Goal: Task Accomplishment & Management: Use online tool/utility

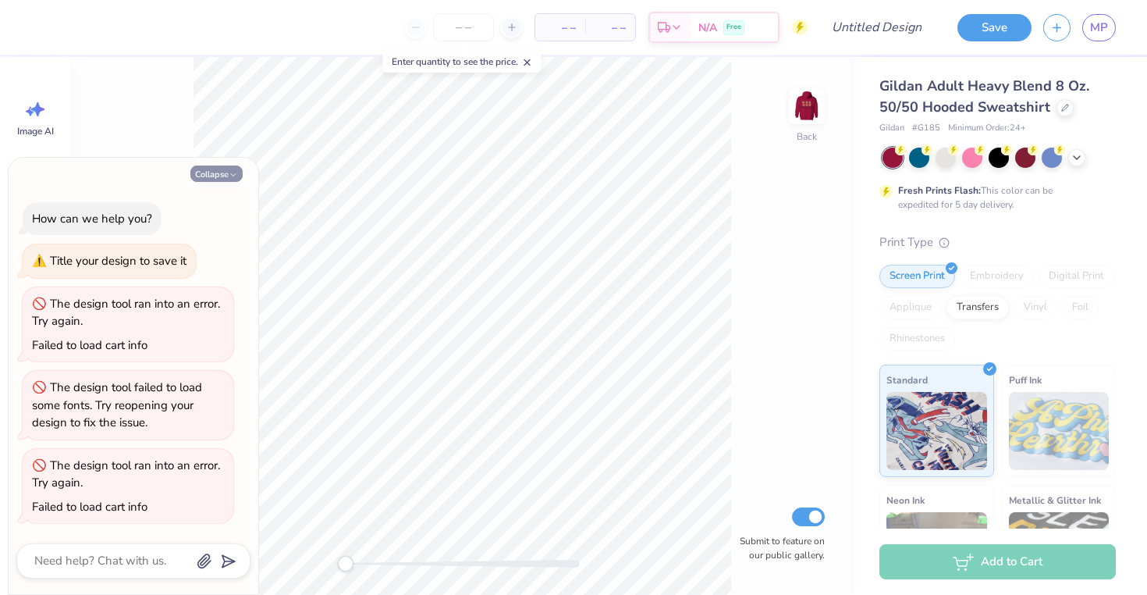
click at [236, 172] on icon "button" at bounding box center [233, 174] width 9 height 9
type textarea "x"
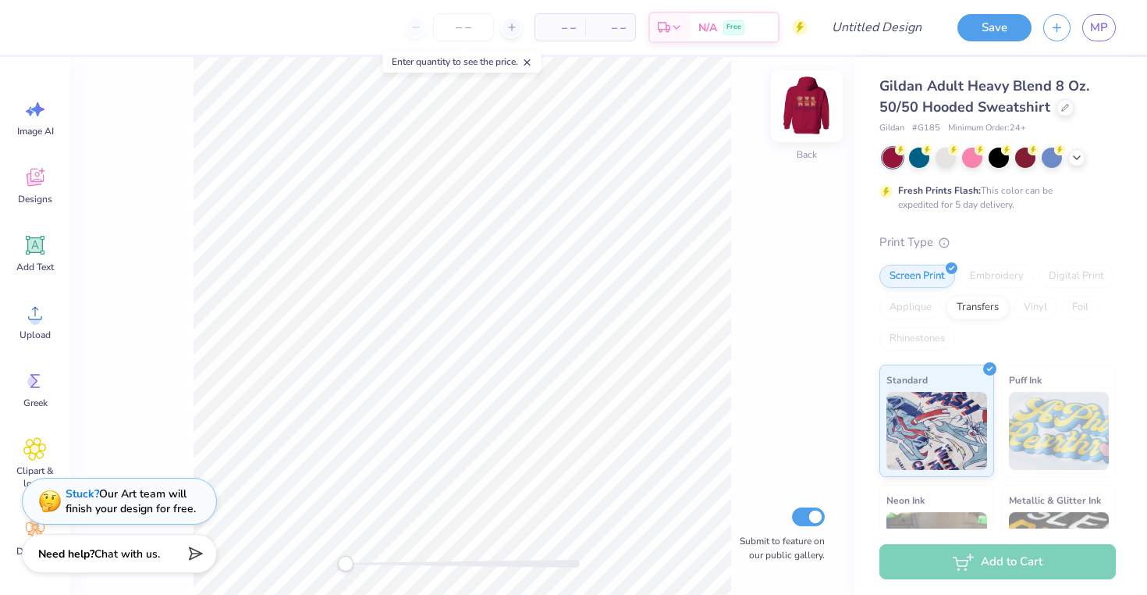
click at [811, 120] on img at bounding box center [807, 106] width 62 height 62
click at [799, 98] on img at bounding box center [807, 106] width 62 height 62
click at [37, 189] on div "Designs" at bounding box center [35, 185] width 56 height 59
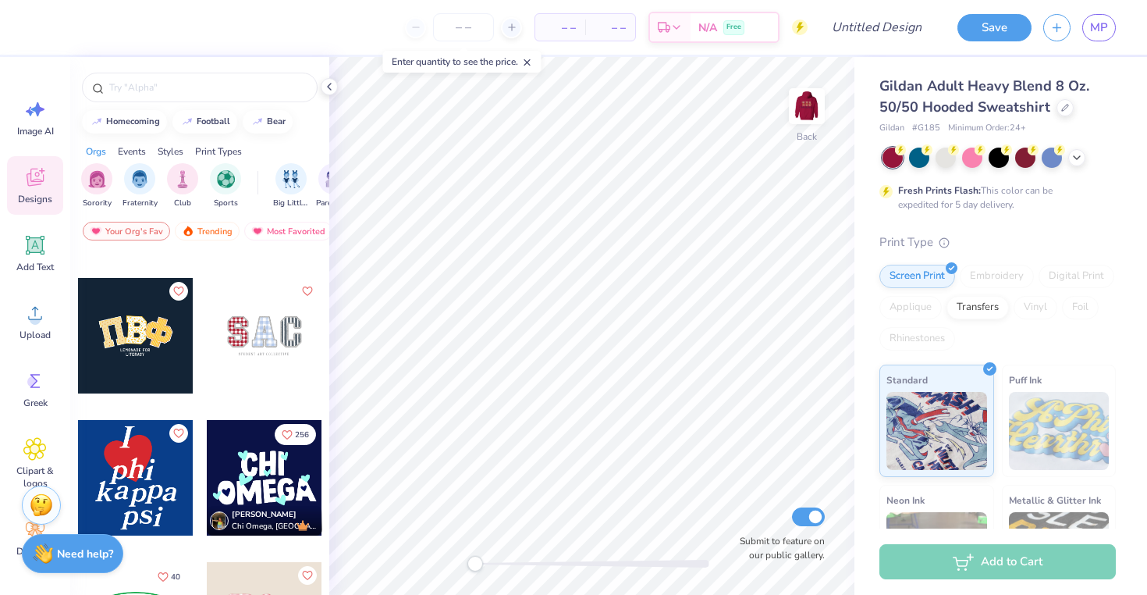
scroll to position [2709, 0]
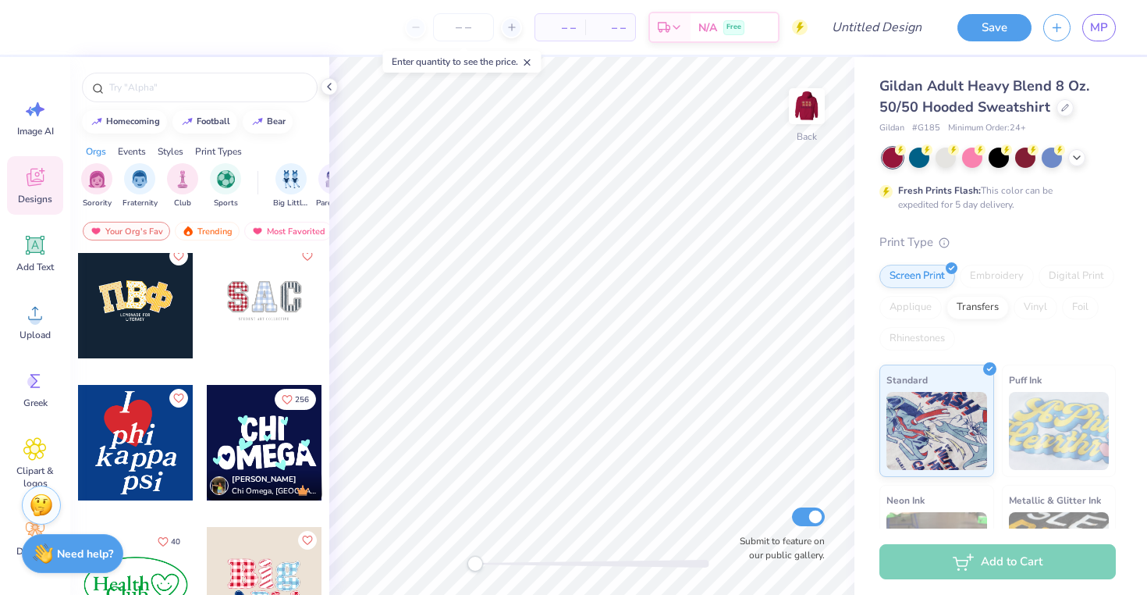
click at [286, 301] on div at bounding box center [264, 300] width 115 height 115
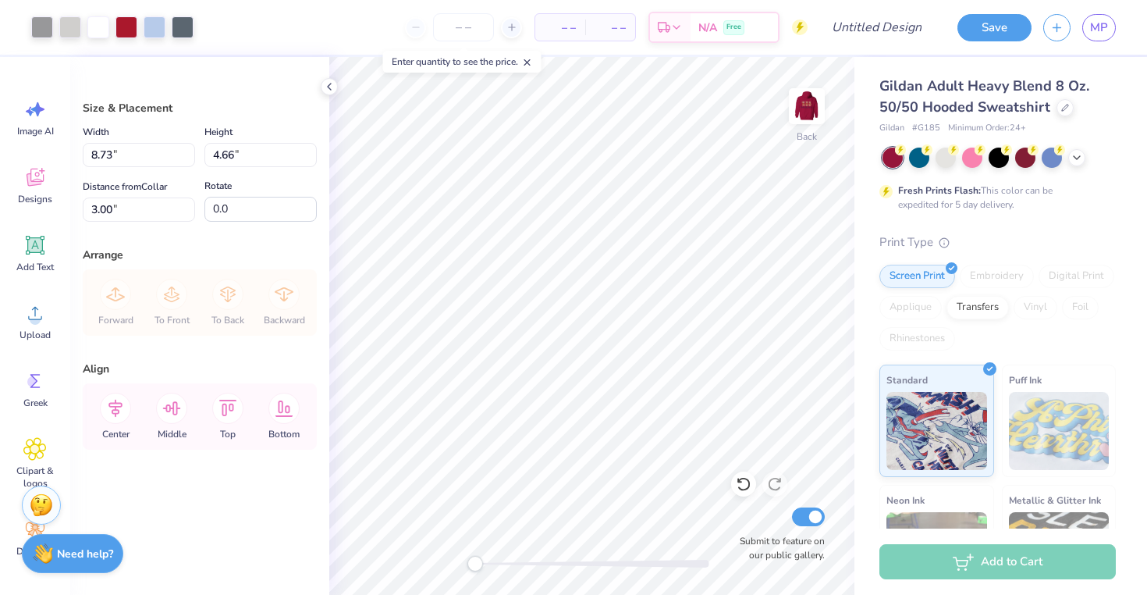
type input "6.19"
type input "3.30"
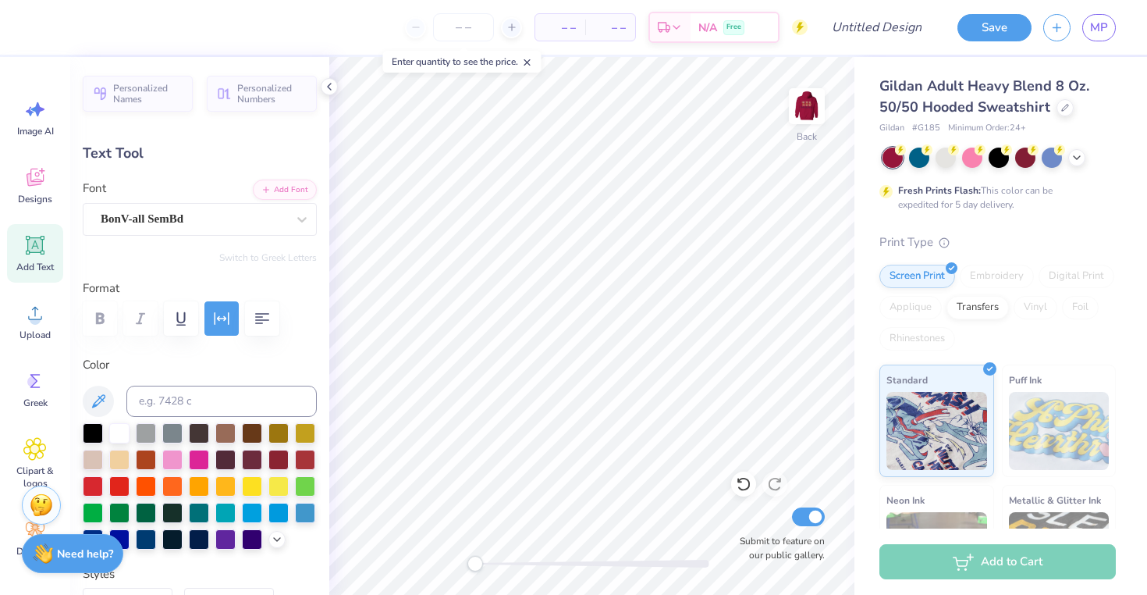
scroll to position [0, 0]
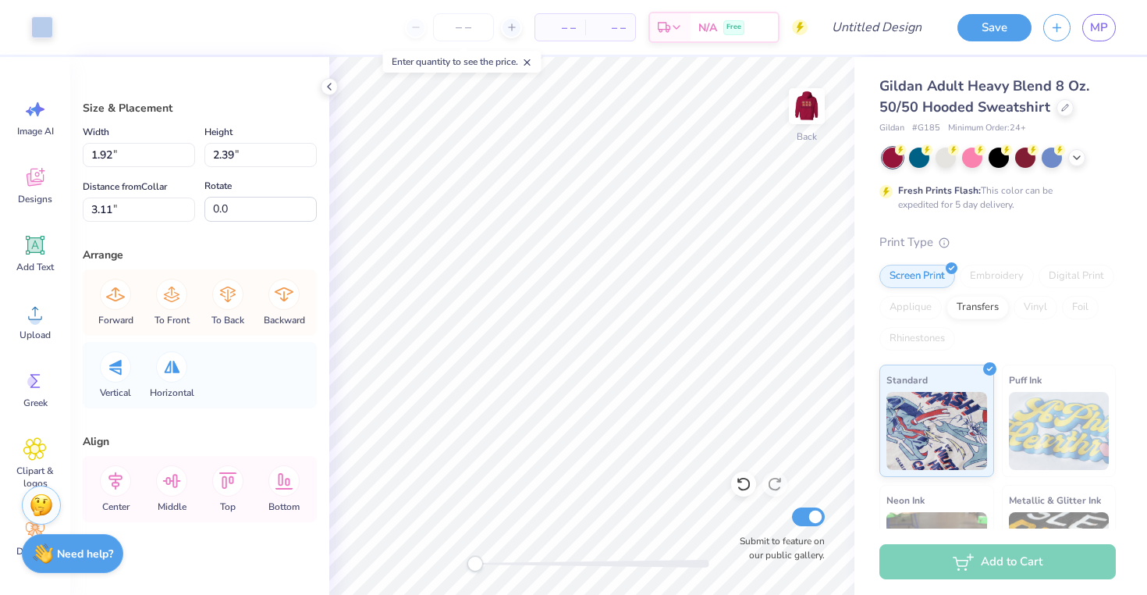
type input "1.55"
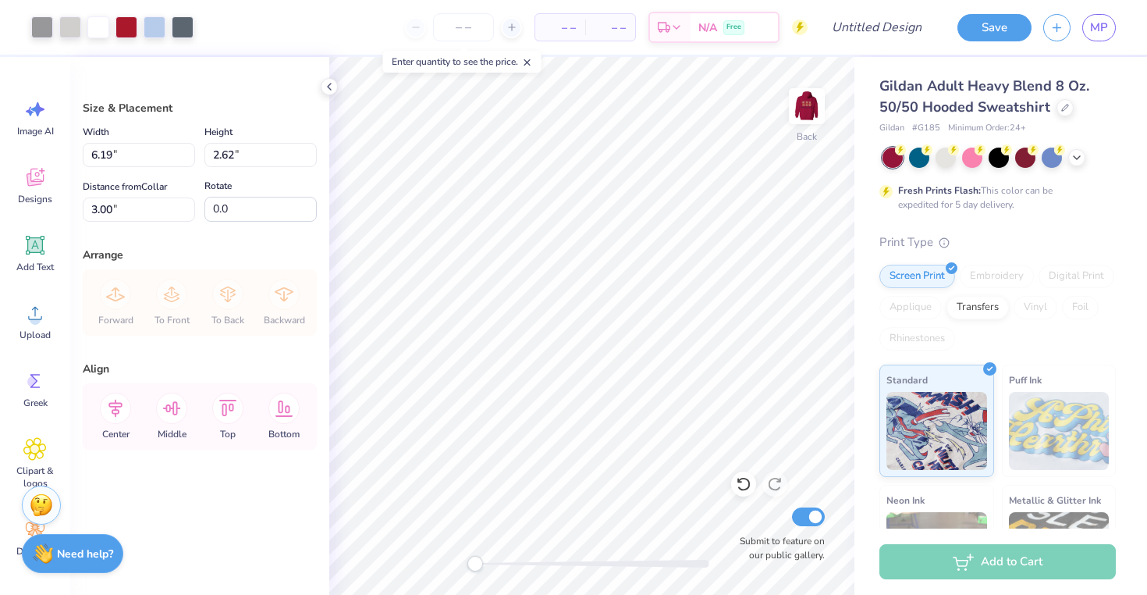
type input "5.20"
type input "2.20"
type input "3.54"
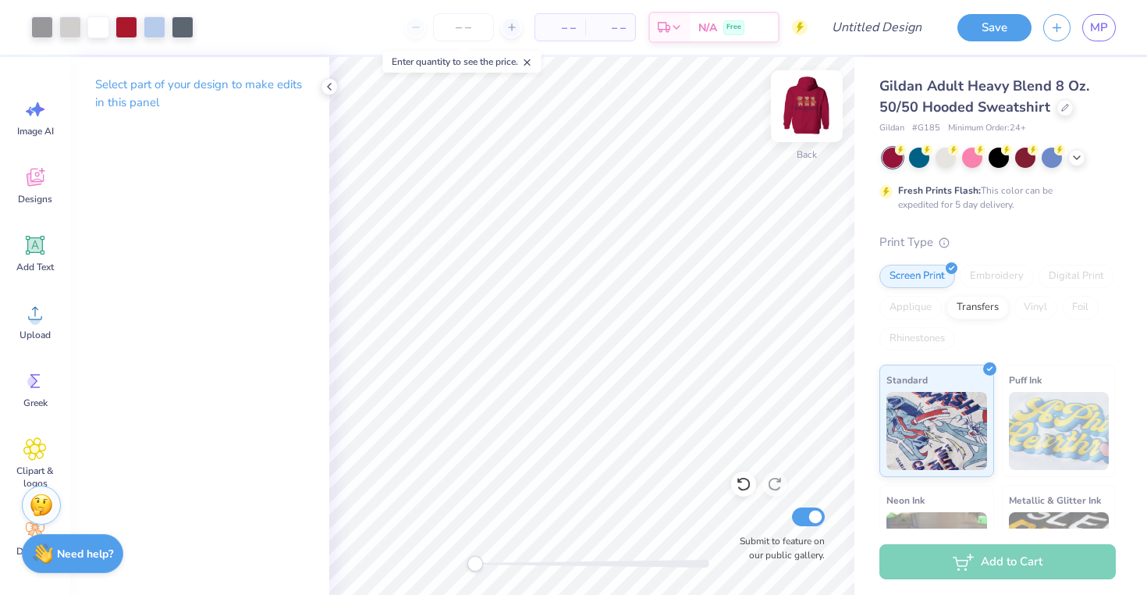
click at [801, 109] on img at bounding box center [807, 106] width 62 height 62
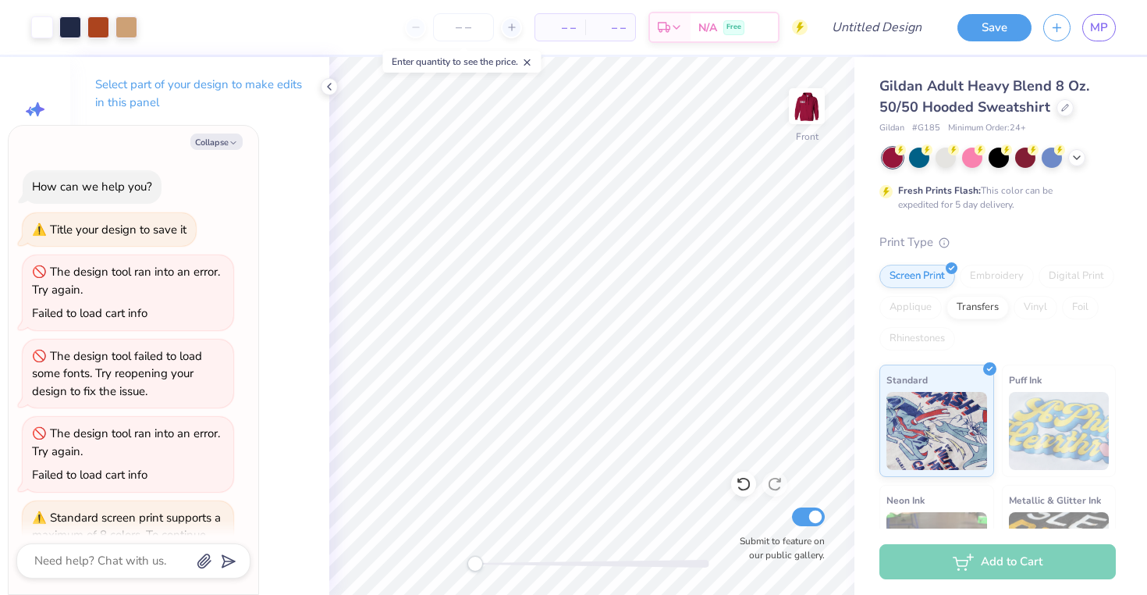
scroll to position [123, 0]
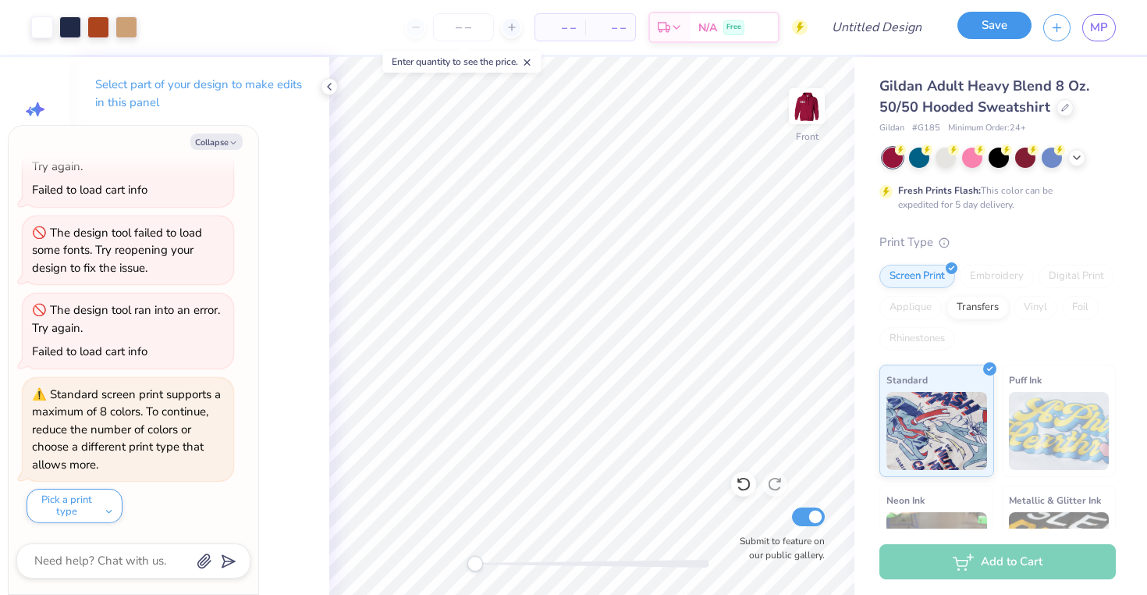
click at [997, 33] on button "Save" at bounding box center [995, 25] width 74 height 27
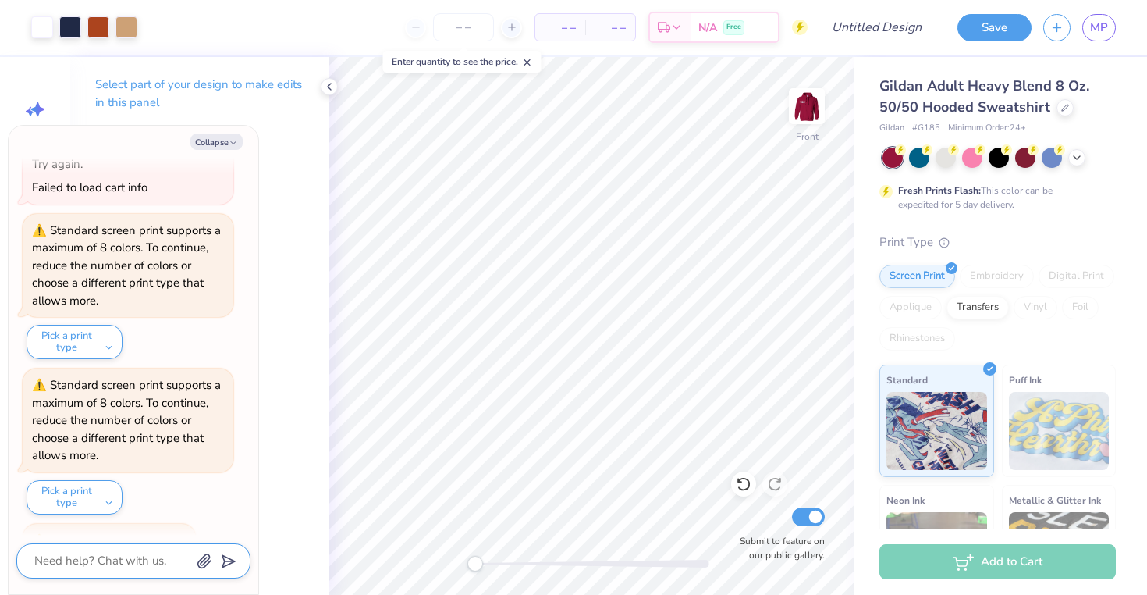
scroll to position [321, 0]
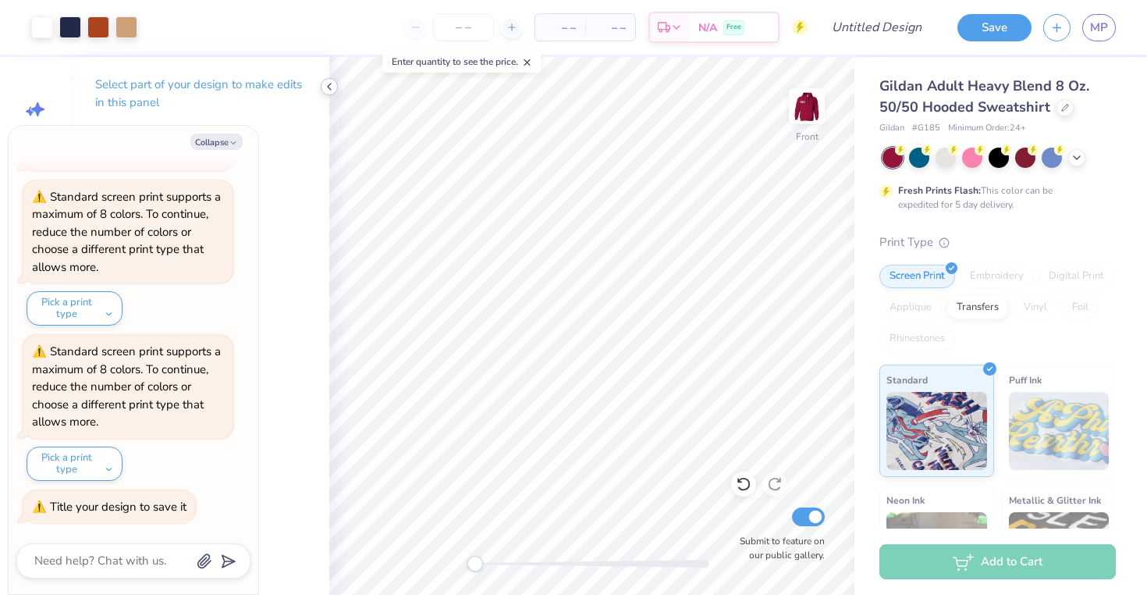
click at [327, 91] on icon at bounding box center [329, 86] width 12 height 12
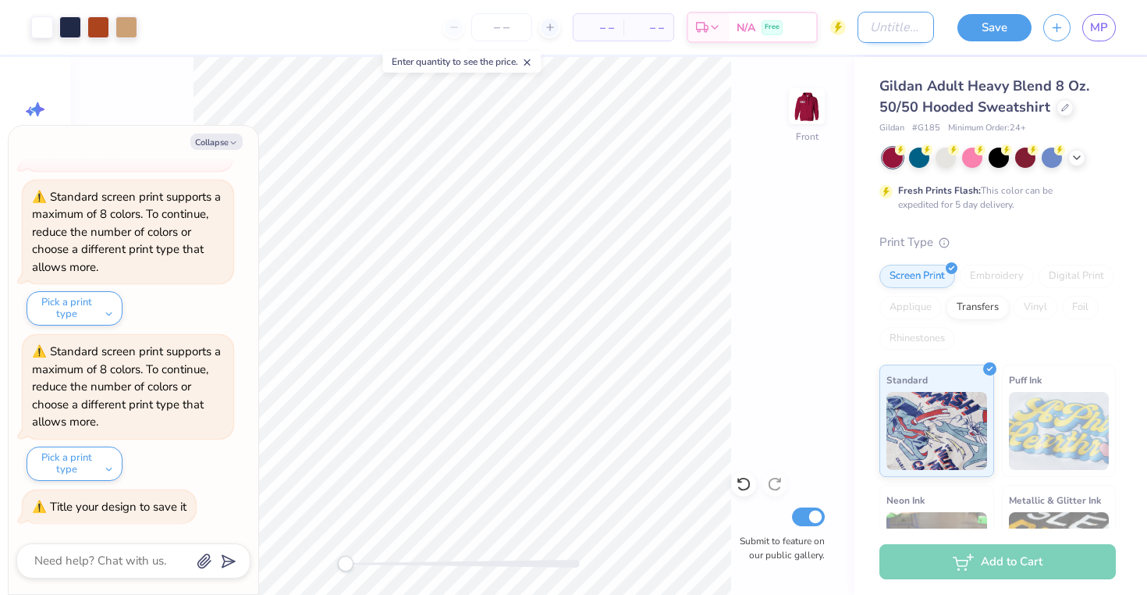
click at [896, 23] on input "Design Title" at bounding box center [896, 27] width 76 height 31
type textarea "x"
type input "r"
type textarea "x"
type input "re"
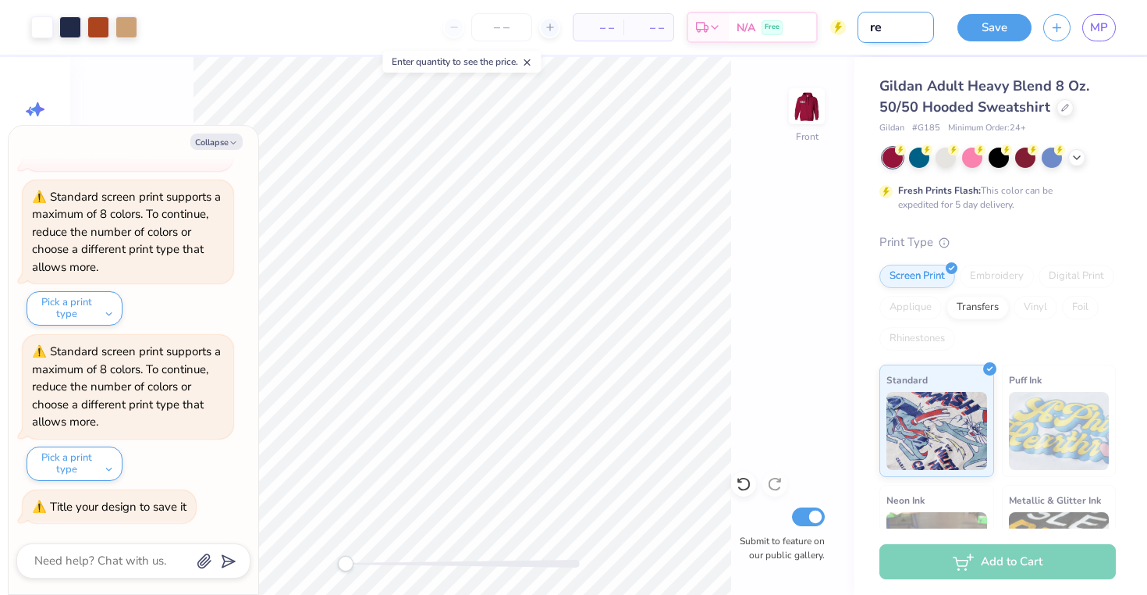
type textarea "x"
type input "red"
type textarea "x"
type input "red"
type textarea "x"
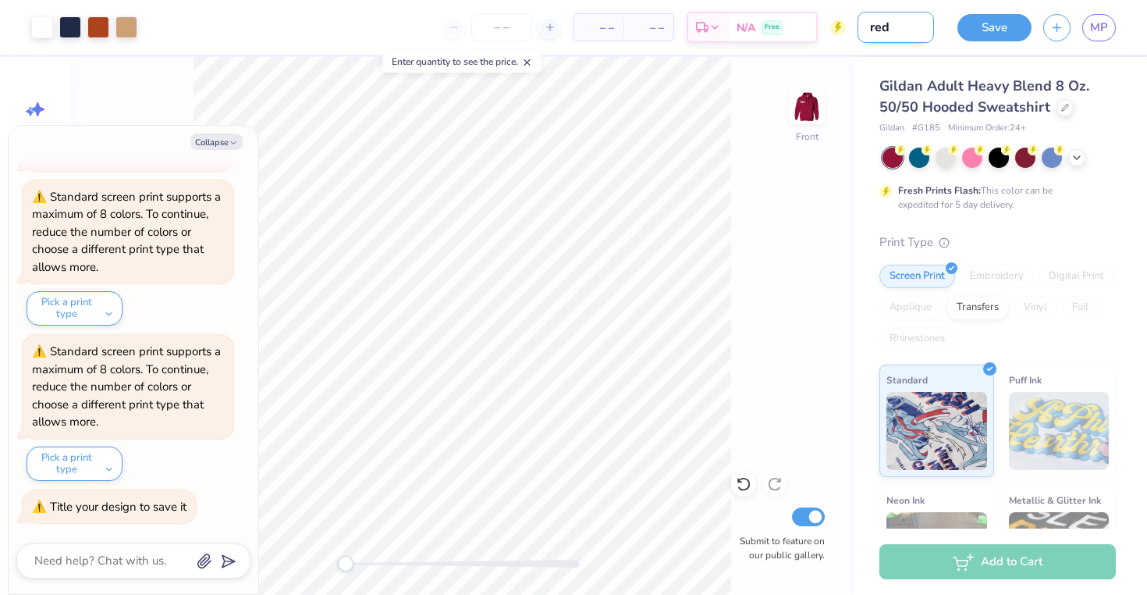
type input "red h"
type textarea "x"
type input "red ho"
type textarea "x"
type input "red hoo"
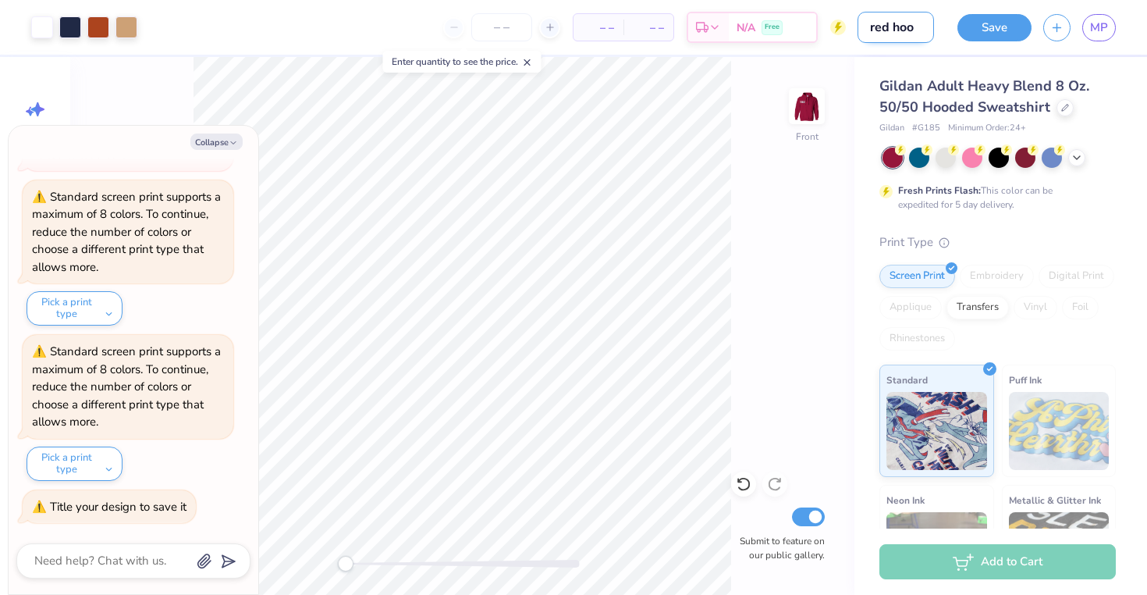
type textarea "x"
type input "red hoodi"
type textarea "x"
type input "red hoodie"
type textarea "x"
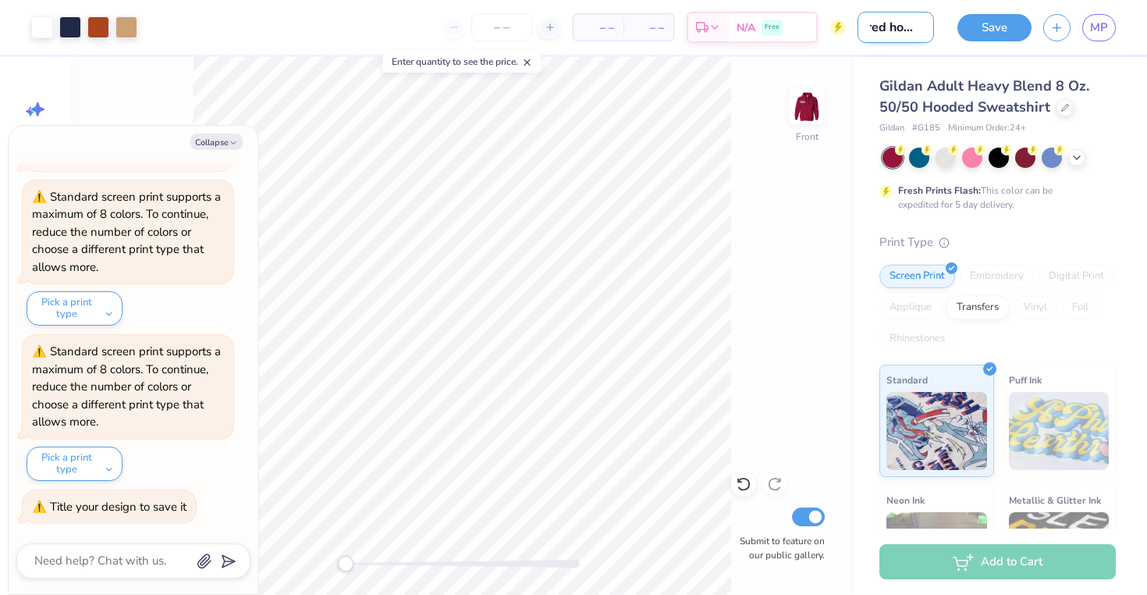
scroll to position [0, 9]
type input "red hoodie"
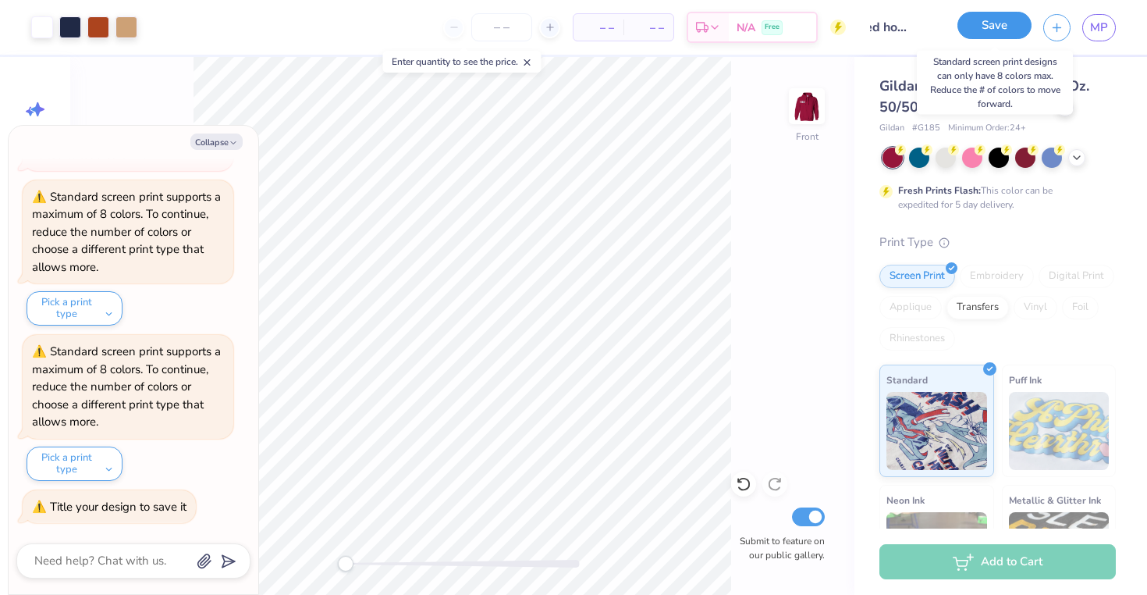
click at [1015, 17] on button "Save" at bounding box center [995, 25] width 74 height 27
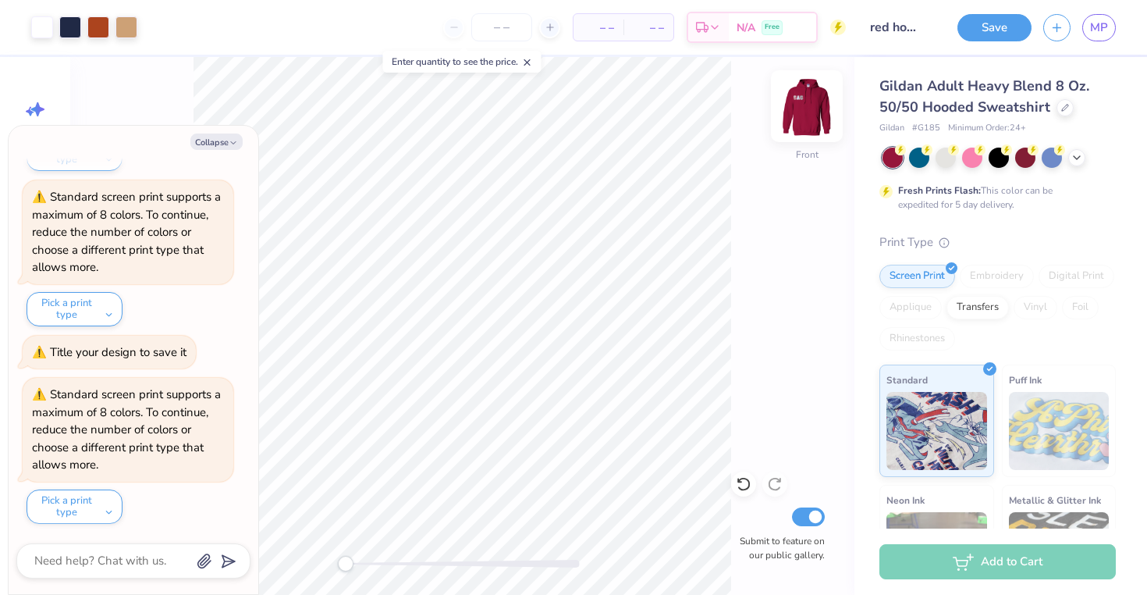
click at [798, 105] on img at bounding box center [807, 106] width 62 height 62
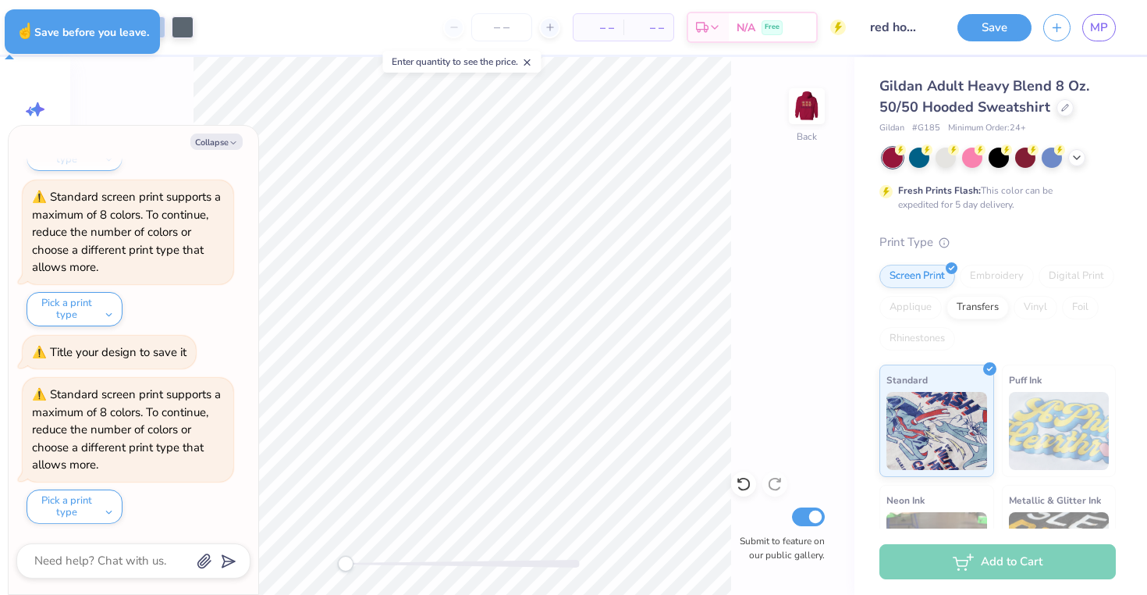
type textarea "x"
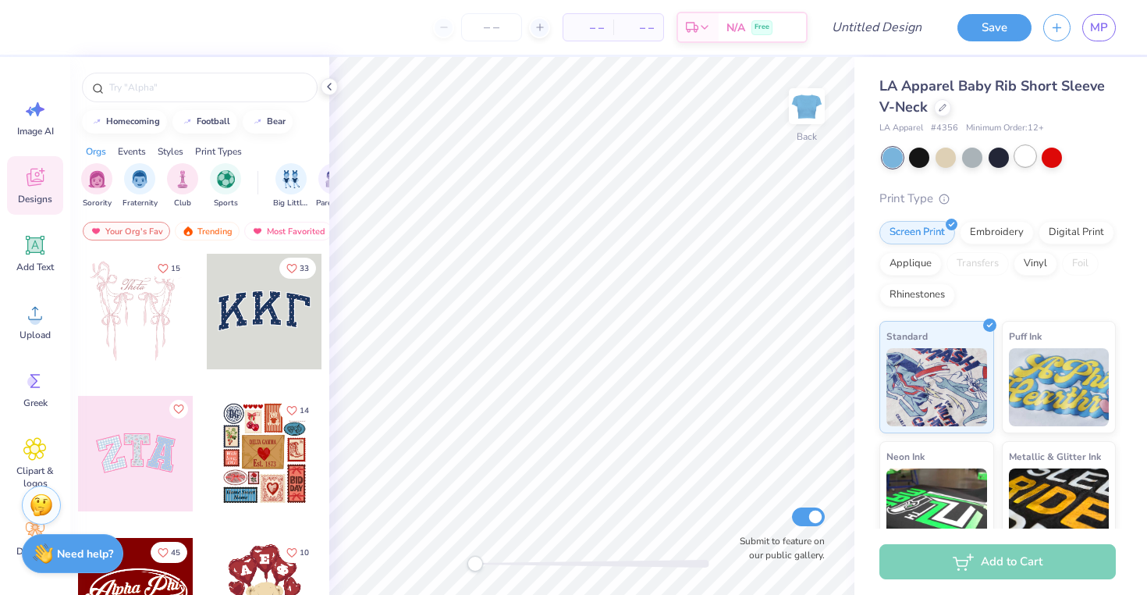
click at [1028, 153] on div at bounding box center [1025, 156] width 20 height 20
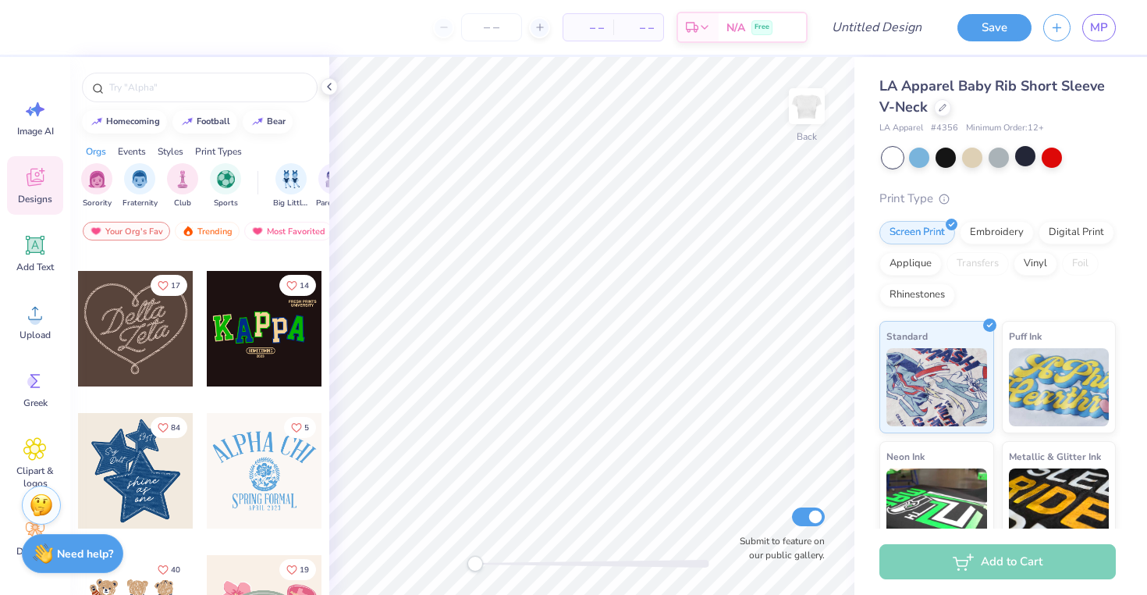
scroll to position [405, 0]
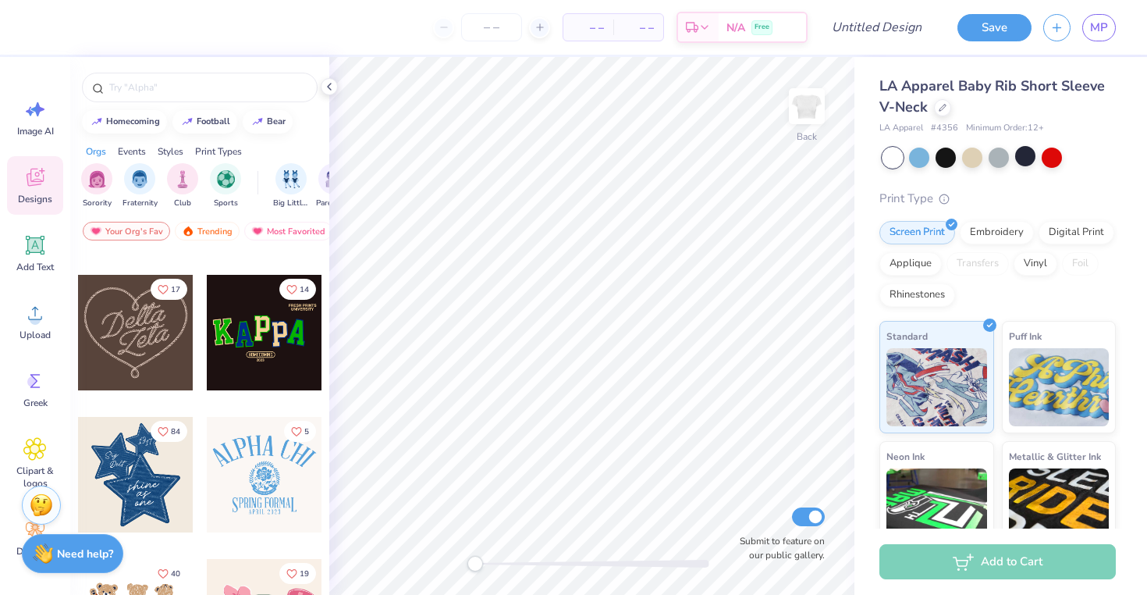
click at [166, 336] on div at bounding box center [135, 332] width 115 height 115
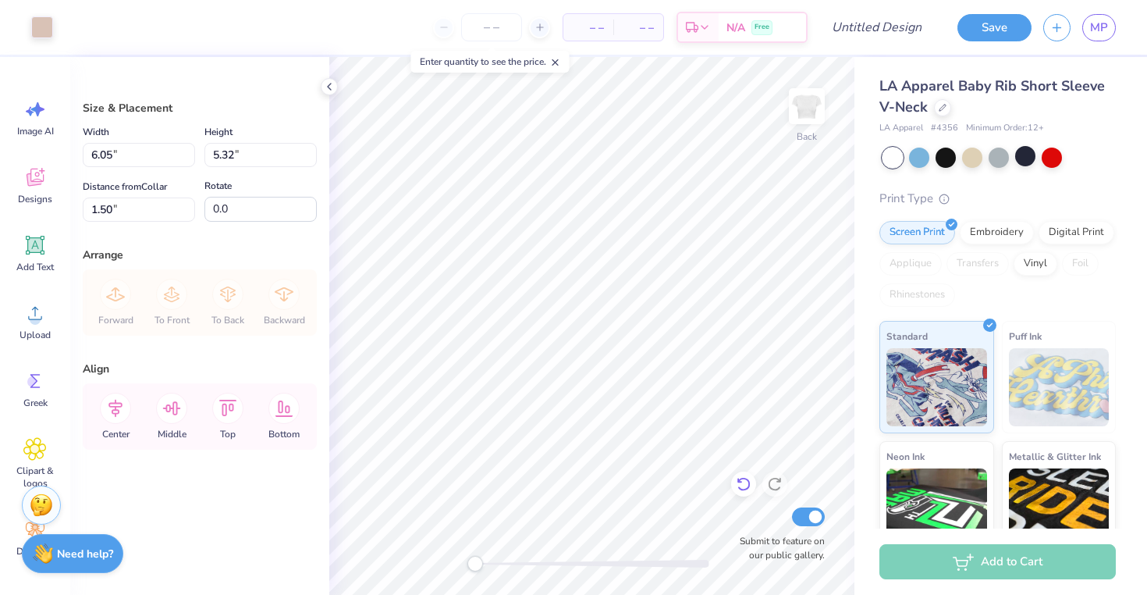
click at [746, 490] on div "Back Submit to feature on our public gallery." at bounding box center [591, 326] width 525 height 538
drag, startPoint x: 472, startPoint y: 564, endPoint x: 513, endPoint y: 563, distance: 40.6
click at [513, 563] on div "Accessibility label" at bounding box center [513, 564] width 16 height 16
drag, startPoint x: 510, startPoint y: 561, endPoint x: 493, endPoint y: 563, distance: 16.6
click at [493, 563] on div "Accessibility label" at bounding box center [493, 564] width 16 height 16
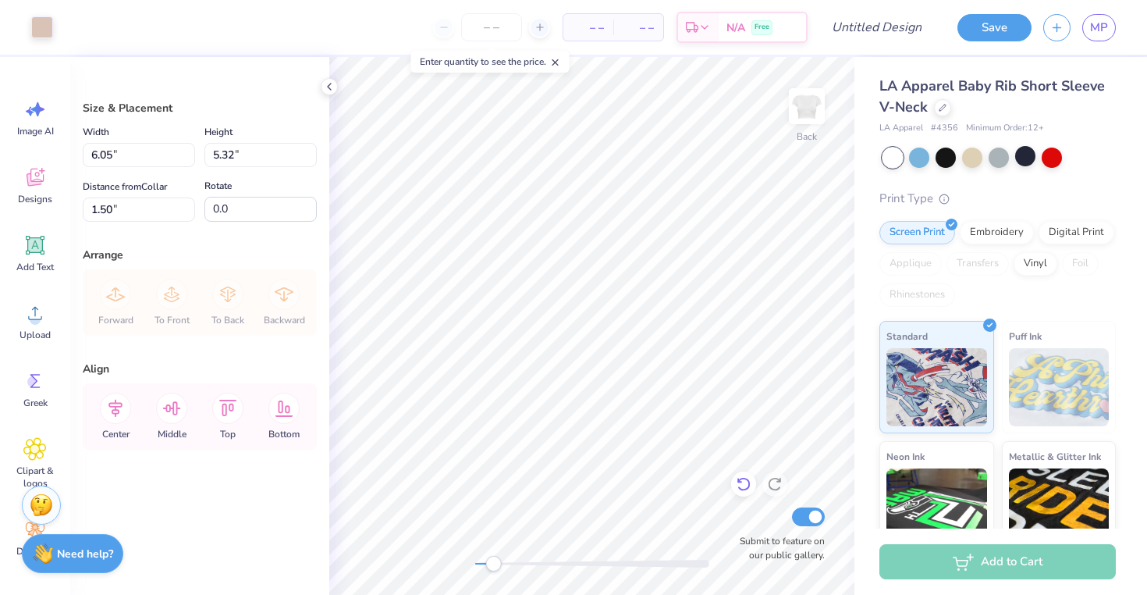
type input "6.41"
type input "5.64"
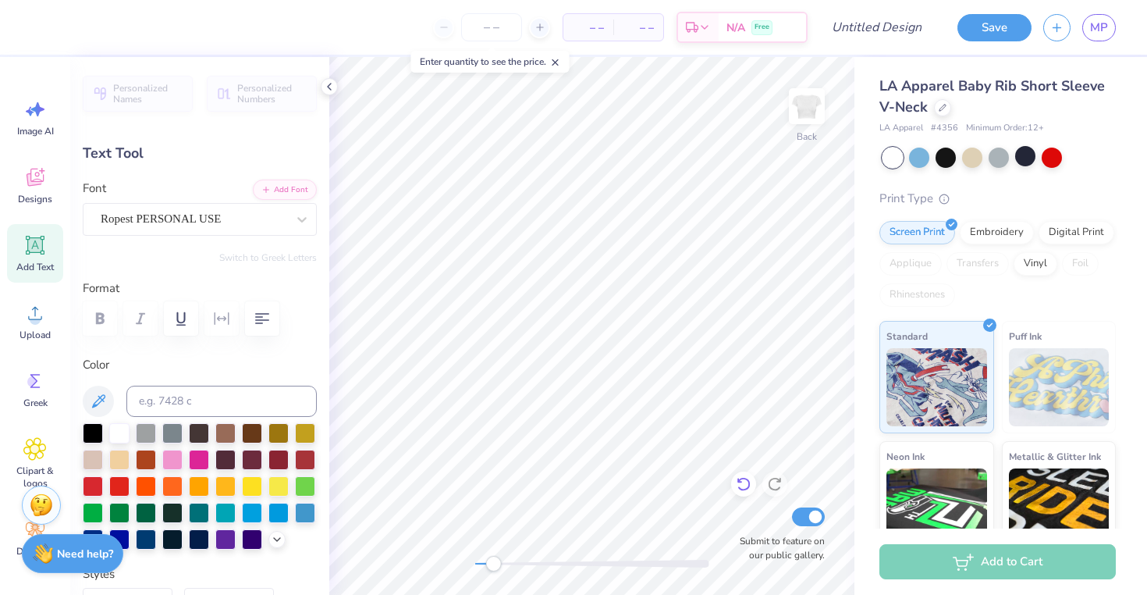
scroll to position [0, 0]
type input "3.21"
type input "2.11"
type input "3.66"
type input "4.08"
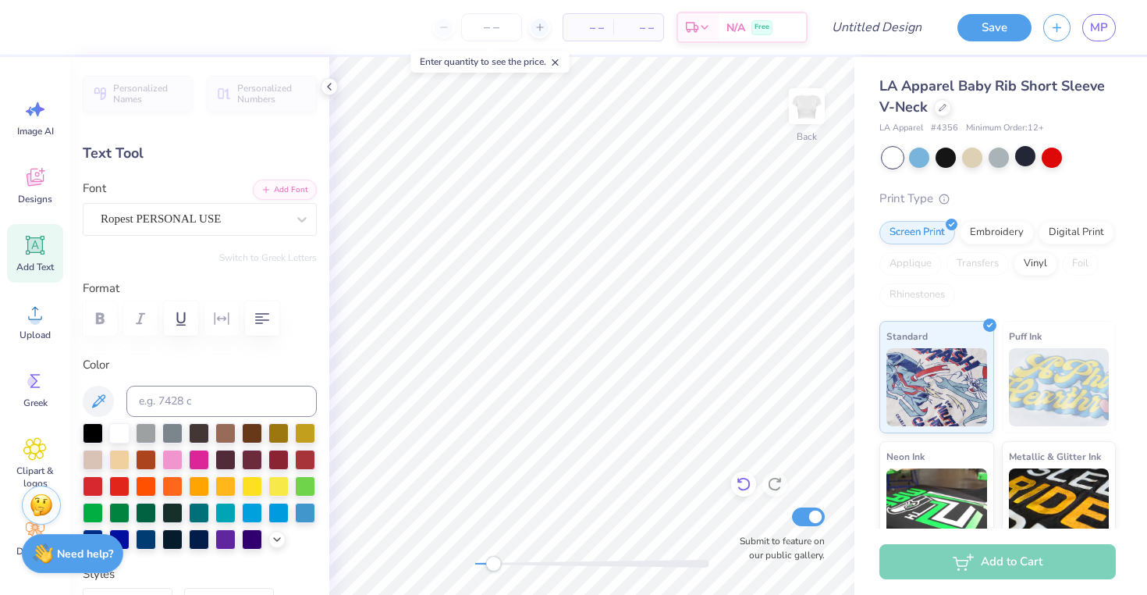
type input "2.27"
type input "2.45"
type textarea "Delta Phi"
type input "3.21"
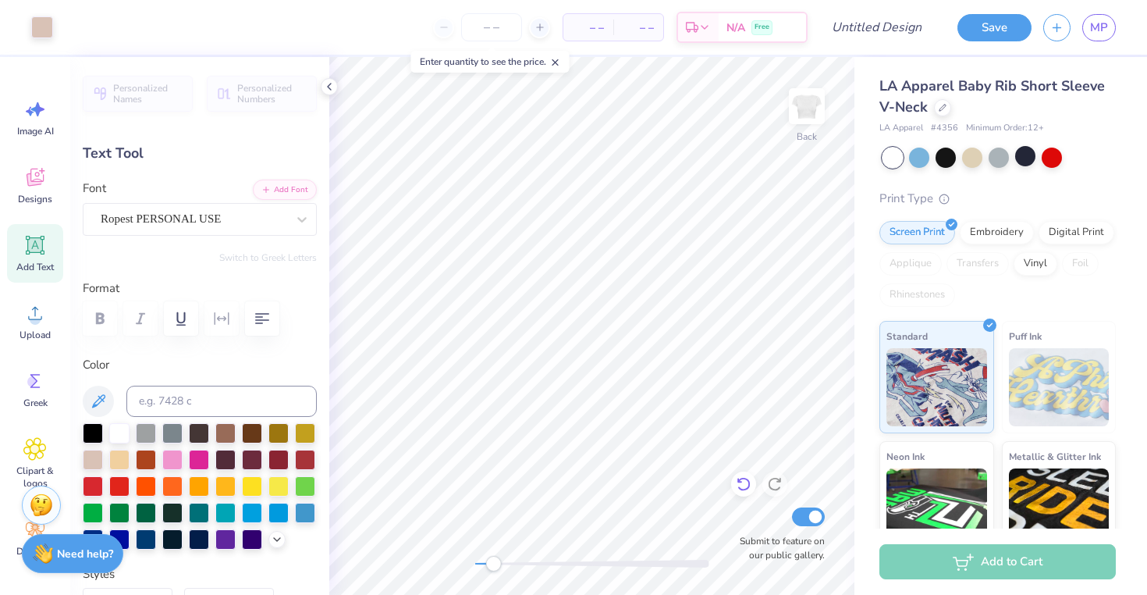
type input "2.11"
type input "3.66"
type textarea "Epsilon"
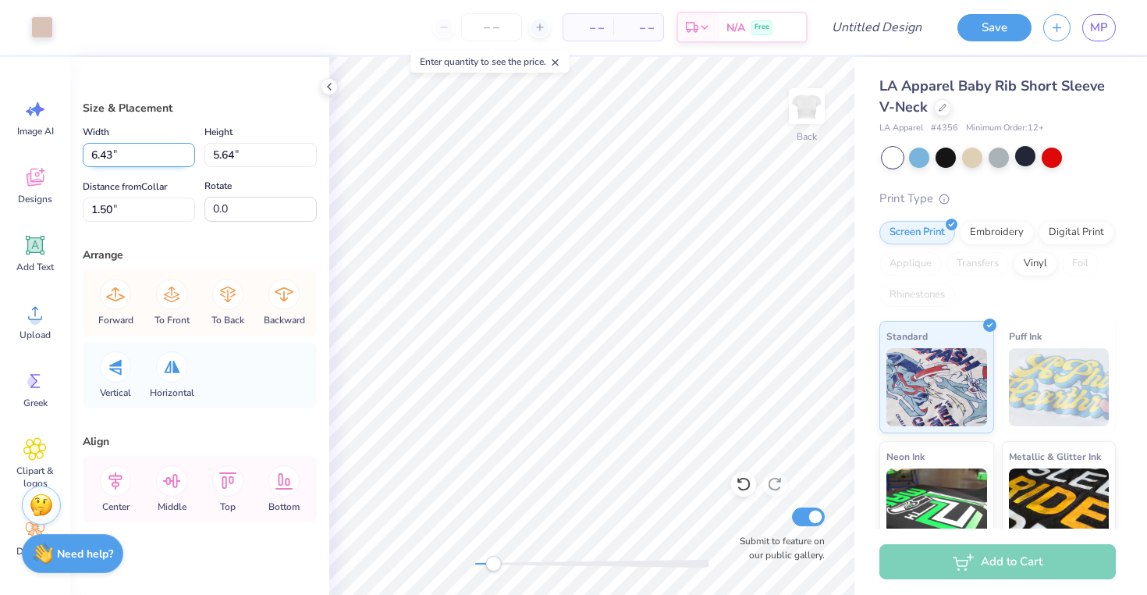
click at [190, 151] on input "6.43" at bounding box center [139, 155] width 112 height 24
click at [190, 151] on input "6.44" at bounding box center [139, 155] width 112 height 24
click at [190, 151] on input "6.45" at bounding box center [139, 155] width 112 height 24
click at [190, 151] on input "6.46" at bounding box center [139, 155] width 112 height 24
click at [190, 151] on input "6.47" at bounding box center [139, 155] width 112 height 24
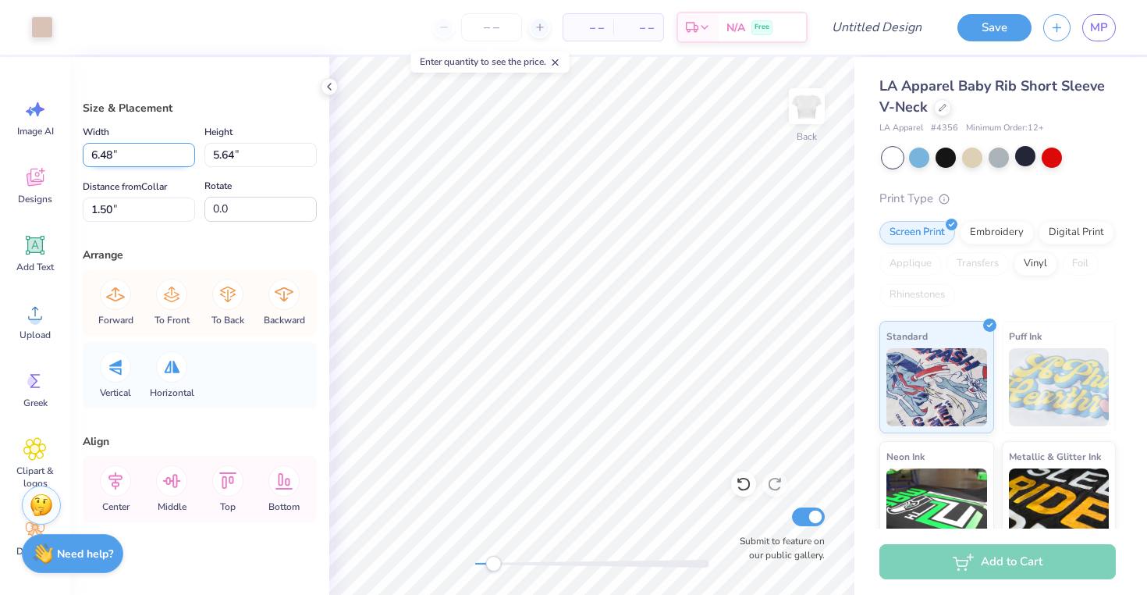
click at [190, 151] on input "6.48" at bounding box center [139, 155] width 112 height 24
click at [190, 151] on input "6.49" at bounding box center [139, 155] width 112 height 24
click at [190, 151] on input "6.5" at bounding box center [139, 155] width 112 height 24
type input "6.51"
click at [190, 151] on input "6.51" at bounding box center [139, 155] width 112 height 24
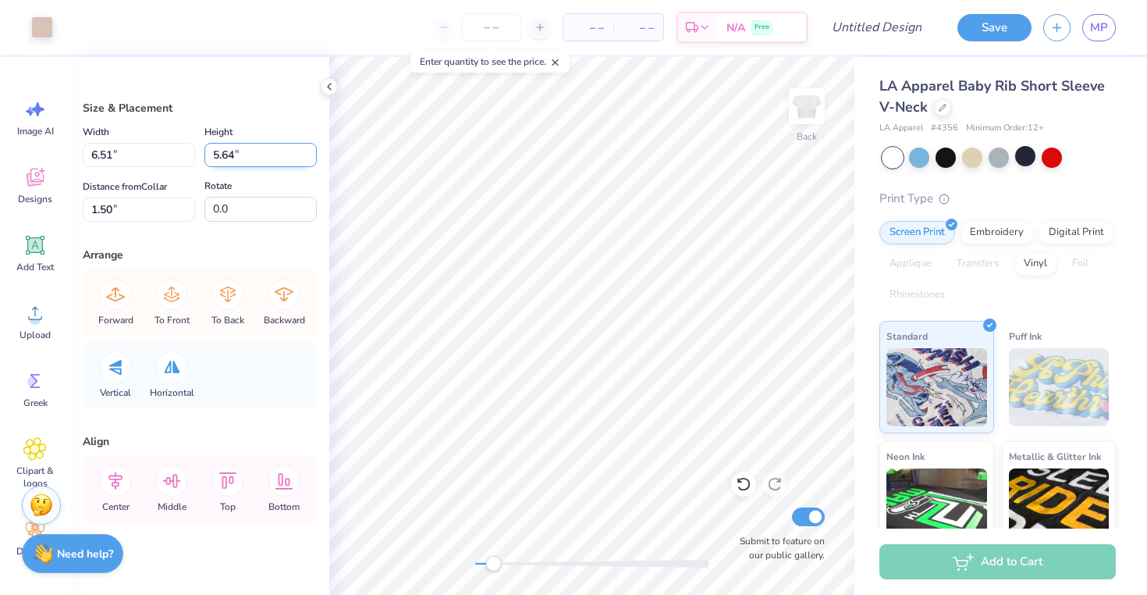
click at [313, 151] on input "5.65" at bounding box center [260, 155] width 112 height 24
click at [313, 151] on input "5.66" at bounding box center [260, 155] width 112 height 24
click at [313, 151] on input "5.67" at bounding box center [260, 155] width 112 height 24
click at [313, 151] on input "5.68" at bounding box center [260, 155] width 112 height 24
type input "5.69"
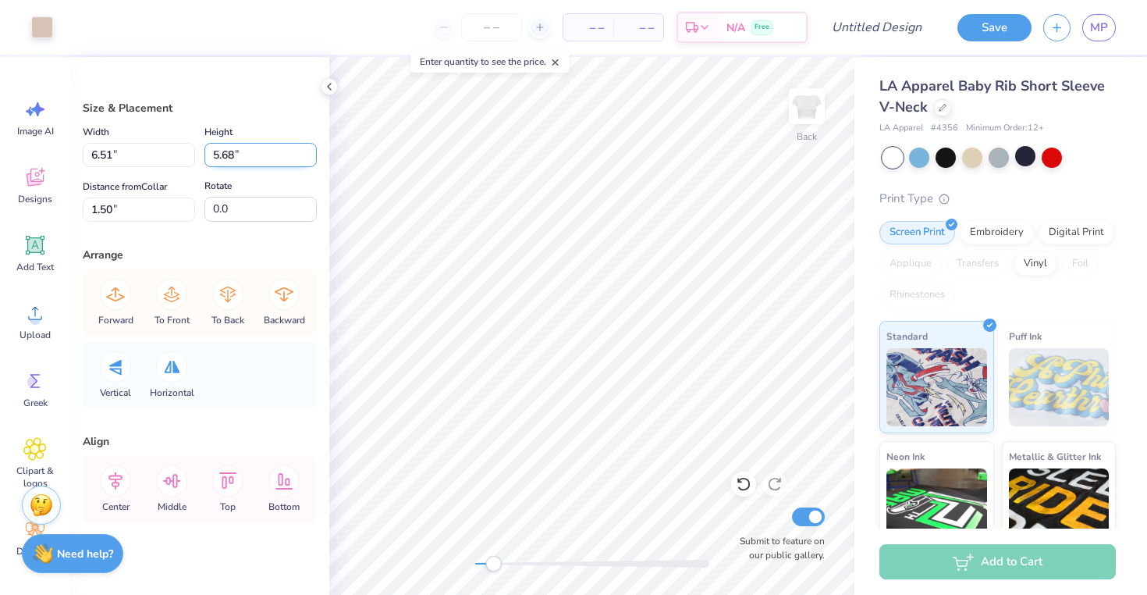
type input "1.46"
click at [313, 151] on input "5.69" at bounding box center [260, 155] width 112 height 24
click at [313, 151] on input "5.7" at bounding box center [260, 155] width 112 height 24
click at [313, 151] on input "5.71" at bounding box center [260, 155] width 112 height 24
click at [313, 151] on input "5.72" at bounding box center [260, 155] width 112 height 24
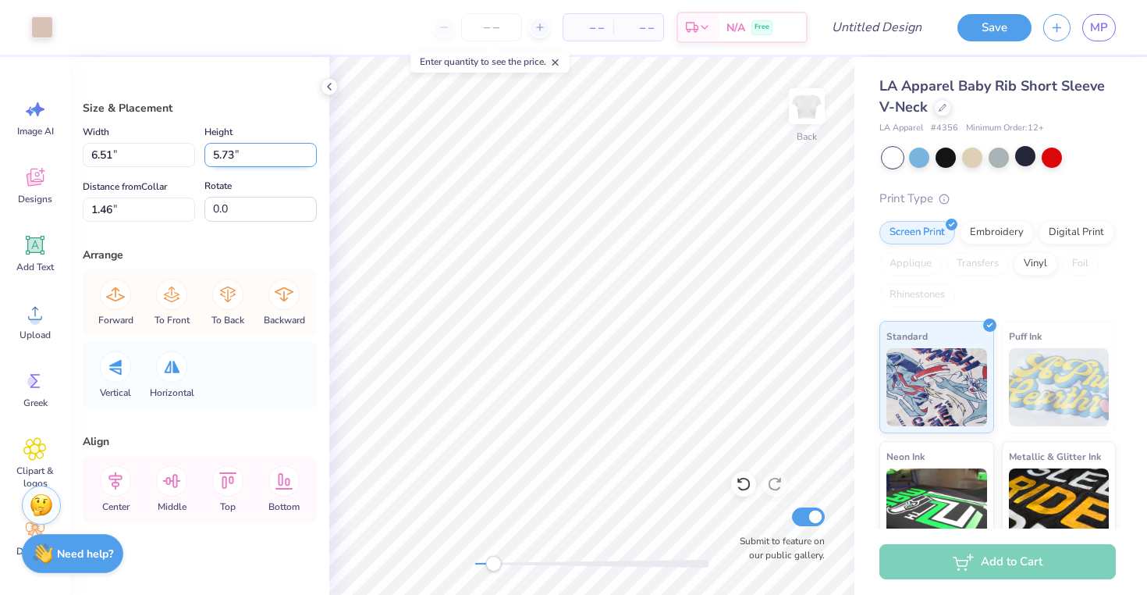
click at [313, 151] on input "5.73" at bounding box center [260, 155] width 112 height 24
click at [313, 151] on input "5.74" at bounding box center [260, 155] width 112 height 24
click at [313, 151] on input "5.75" at bounding box center [260, 155] width 112 height 24
click at [313, 151] on input "5.76" at bounding box center [260, 155] width 112 height 24
click at [313, 151] on input "5.77" at bounding box center [260, 155] width 112 height 24
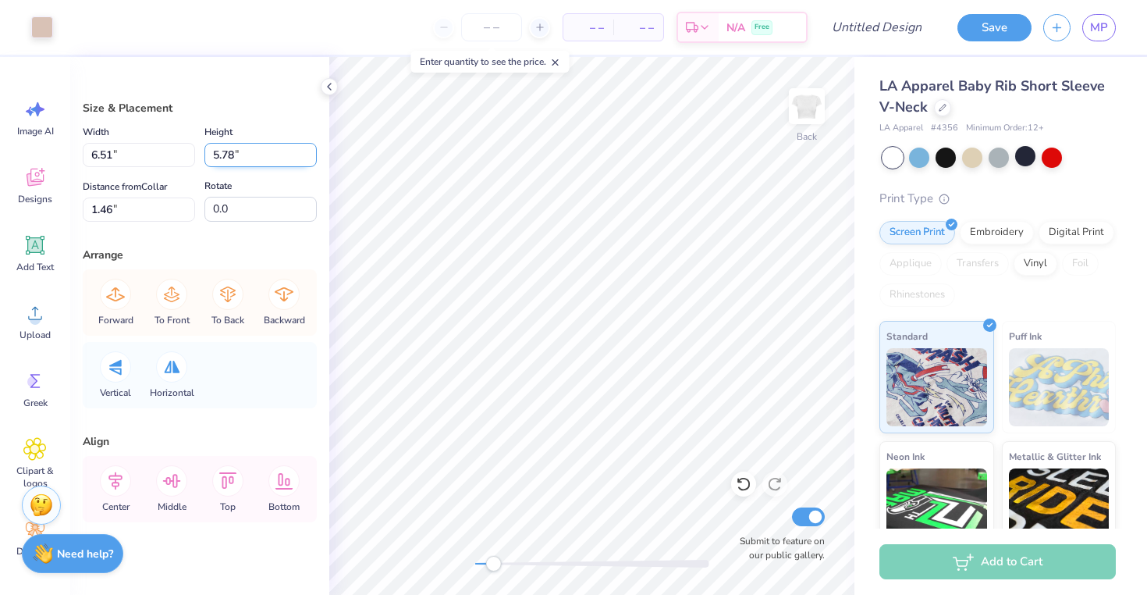
type input "5.78"
click at [313, 151] on input "5.78" at bounding box center [260, 155] width 112 height 24
click at [213, 152] on input "5.78" at bounding box center [260, 155] width 112 height 24
click at [226, 152] on input "5.78" at bounding box center [260, 155] width 112 height 24
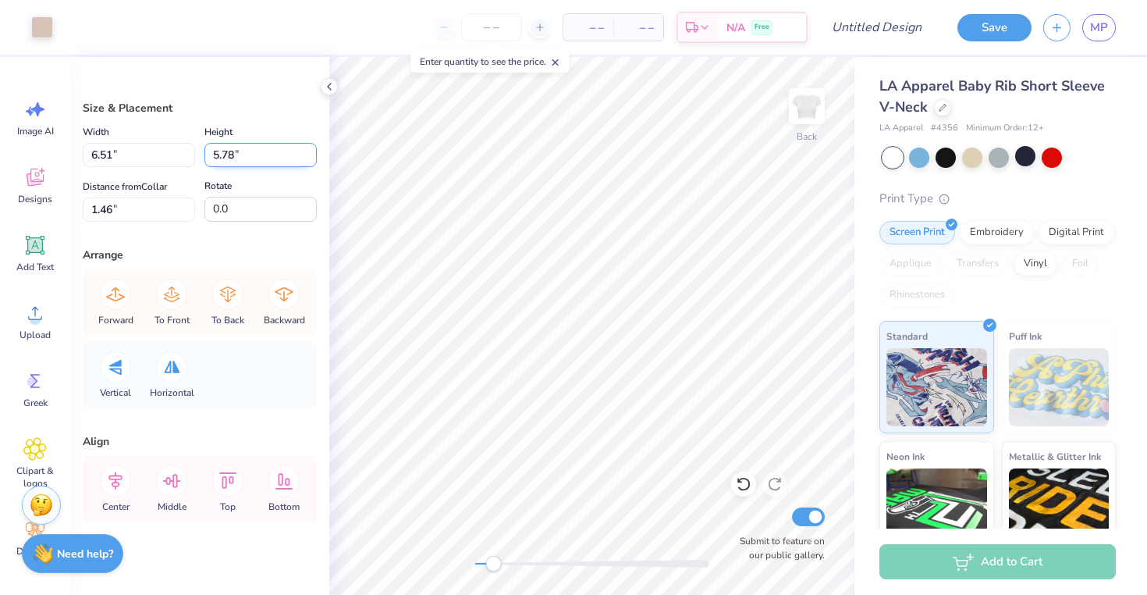
click at [226, 152] on input "5.78" at bounding box center [260, 155] width 112 height 24
click at [244, 159] on input "5.78" at bounding box center [260, 155] width 112 height 24
type input "6.57"
type input "1.43"
click at [418, 567] on div "Back Submit to feature on our public gallery." at bounding box center [591, 326] width 525 height 538
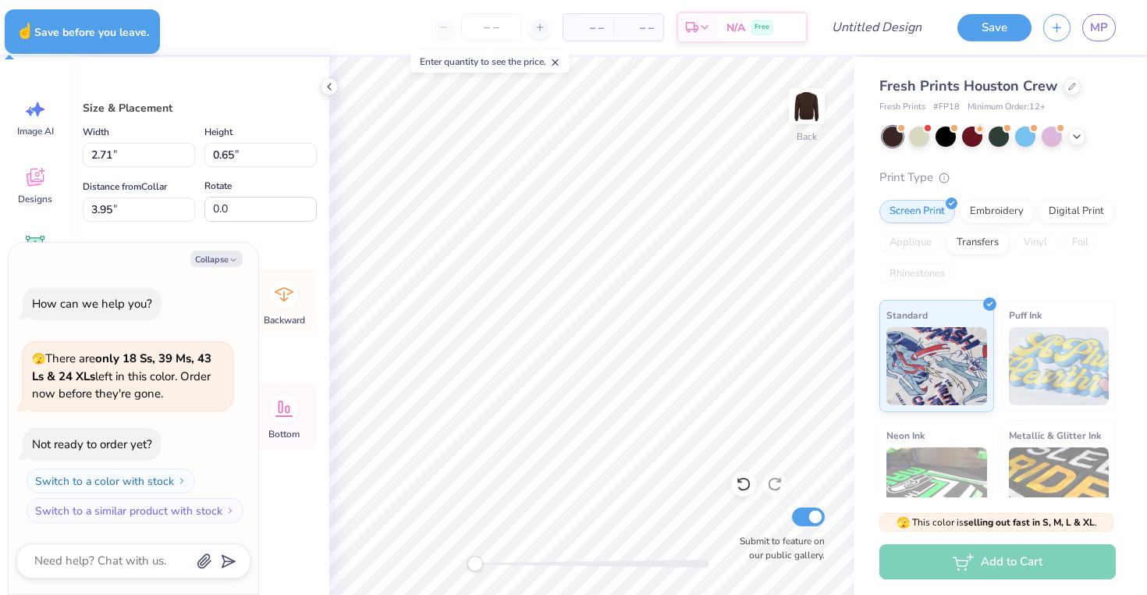
type textarea "x"
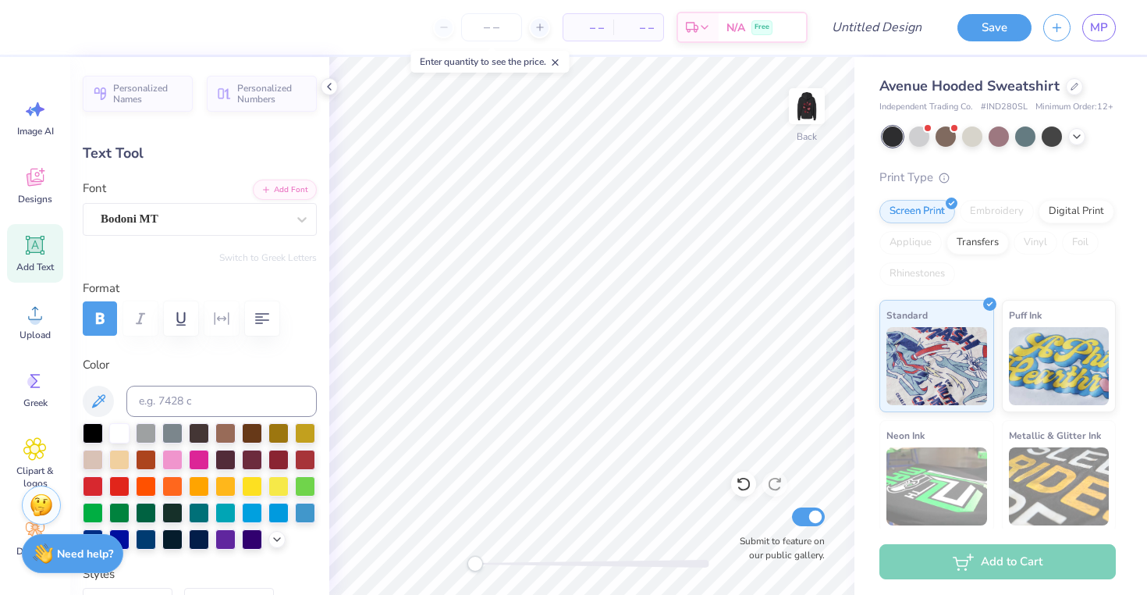
type textarea "d"
type textarea "DPHIE"
type input "0.0"
click at [805, 105] on img at bounding box center [807, 106] width 62 height 62
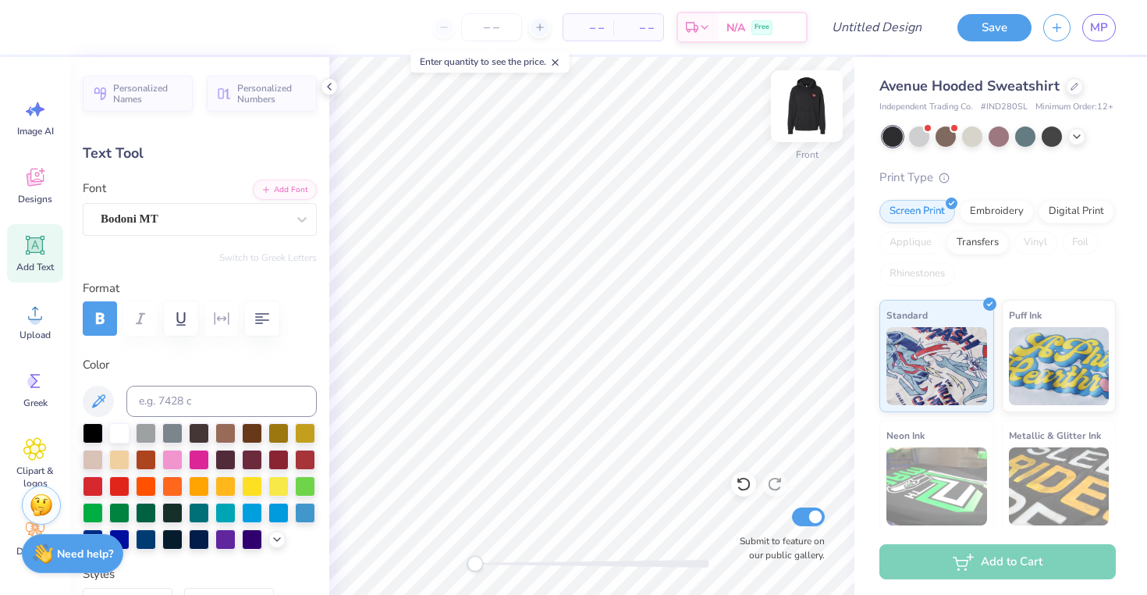
scroll to position [0, 0]
type textarea "DPHIE"
type input "2.36"
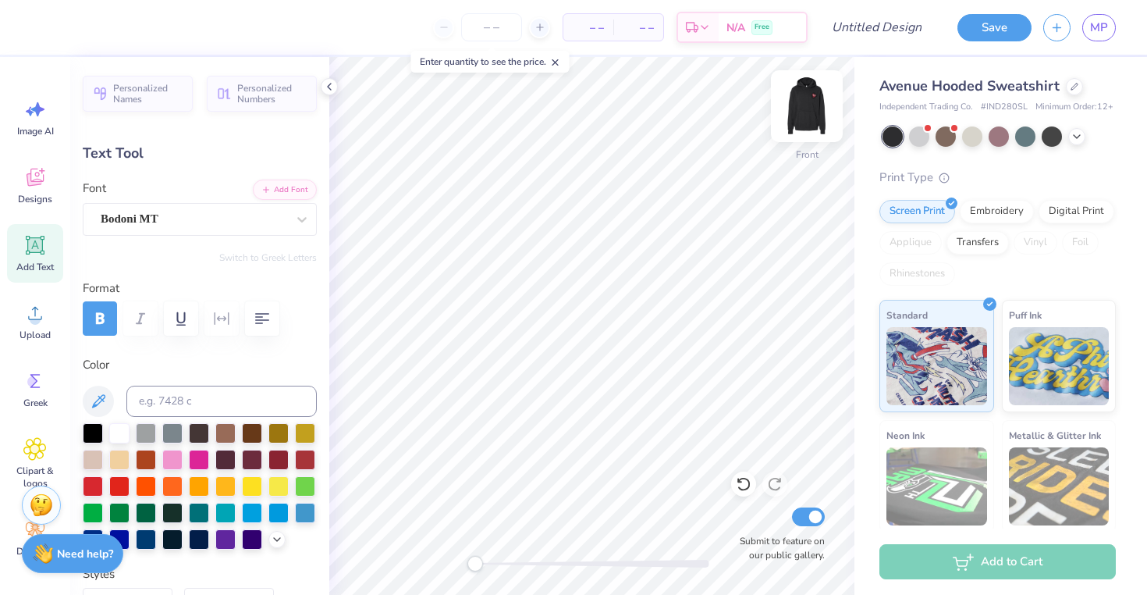
type input "1.84"
type input "12.30"
type input "26.4"
type textarea "DPHIE"
type input "3.16"
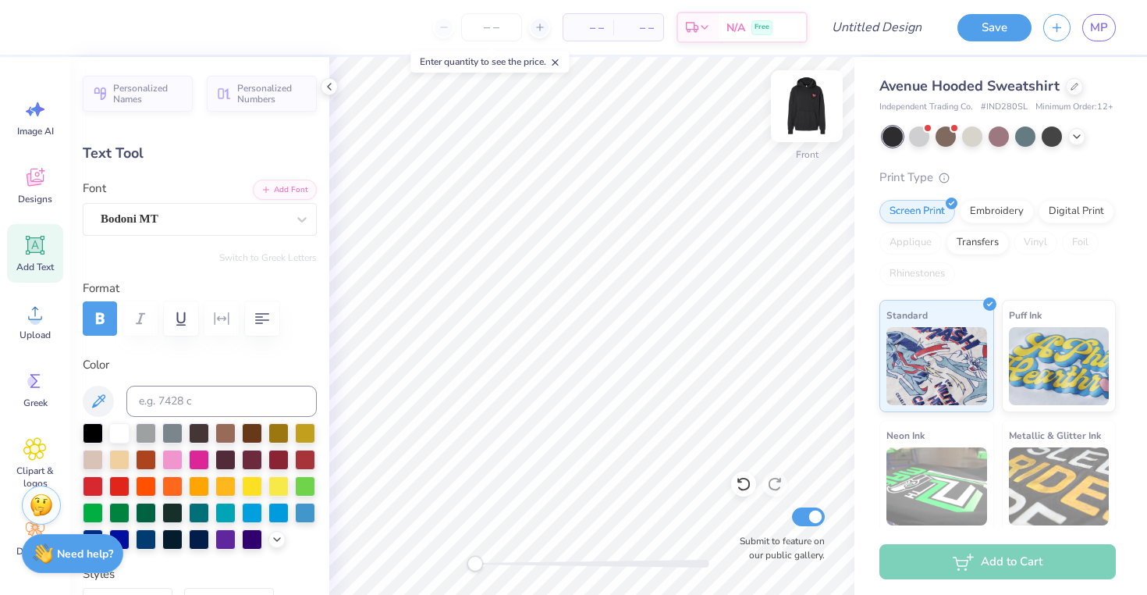
type input "2.13"
type input "13.98"
type input "-20.8"
type textarea "DPHIE"
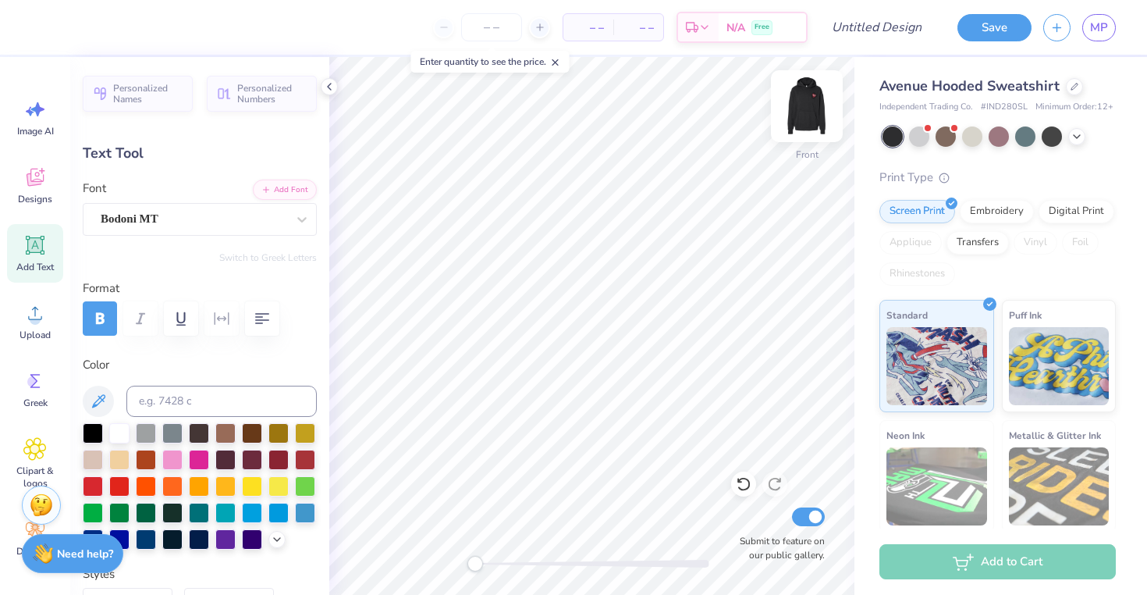
type input "1.46"
type input "1.19"
type input "18.80"
type input "29.3"
type textarea "DPHIE"
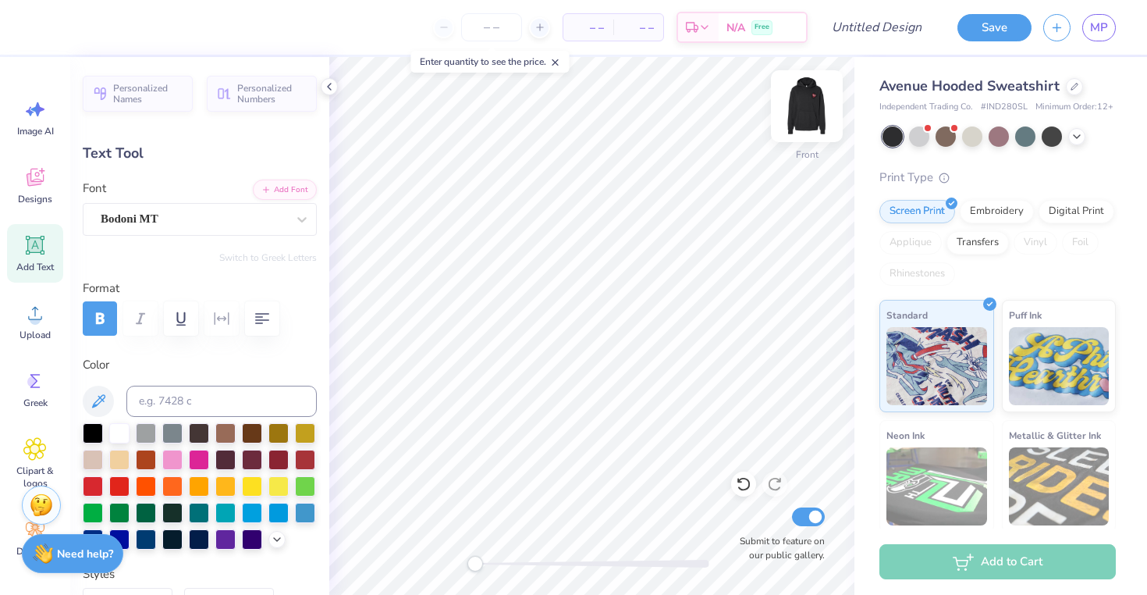
scroll to position [0, 1]
type input "0.0"
click at [811, 91] on img at bounding box center [807, 106] width 62 height 62
click at [442, 568] on div "Back Submit to feature on our public gallery." at bounding box center [591, 326] width 525 height 538
drag, startPoint x: 474, startPoint y: 563, endPoint x: 517, endPoint y: 559, distance: 43.2
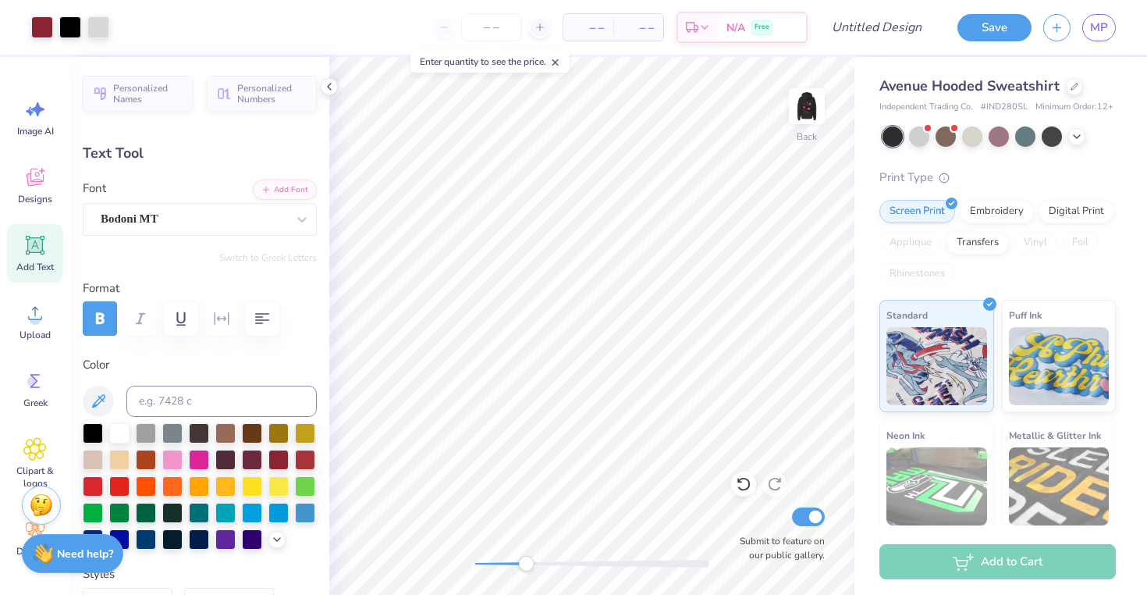
click at [518, 559] on div "Accessibility label" at bounding box center [526, 564] width 16 height 16
type input "2.02"
type input "1.79"
type input "3.81"
type input "0.0"
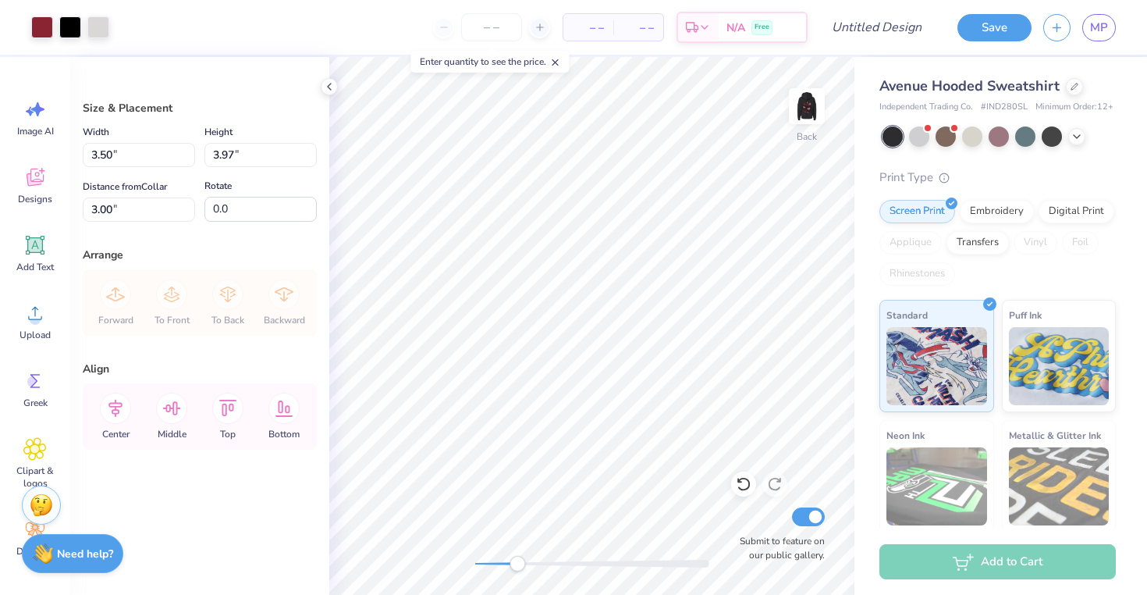
type input "3.61"
type input "4.09"
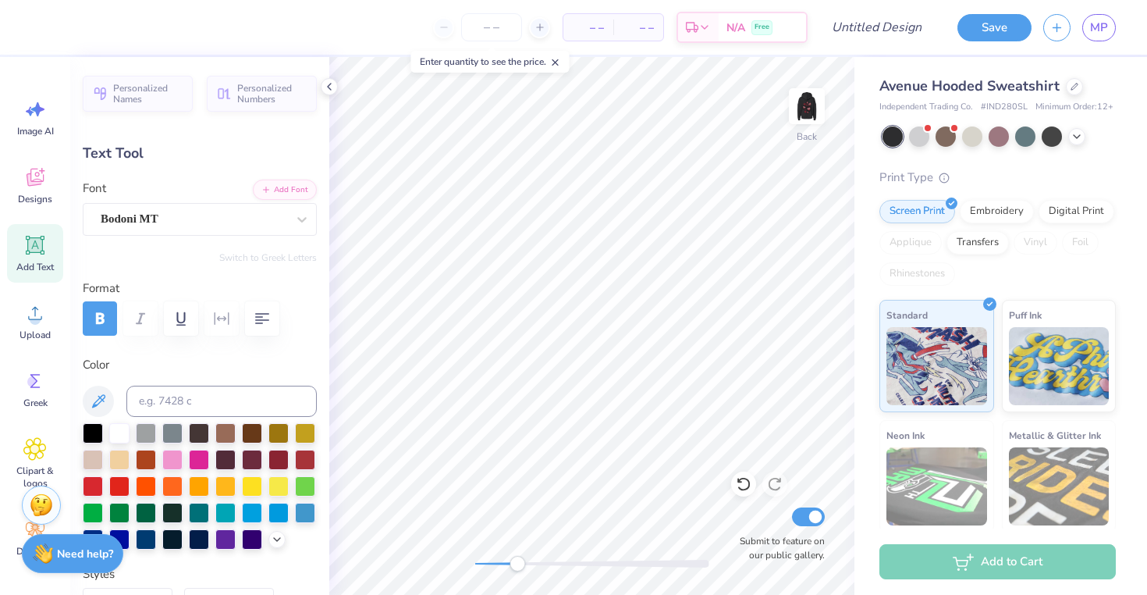
paste textarea
click at [740, 490] on icon at bounding box center [744, 484] width 16 height 16
type input "0.0"
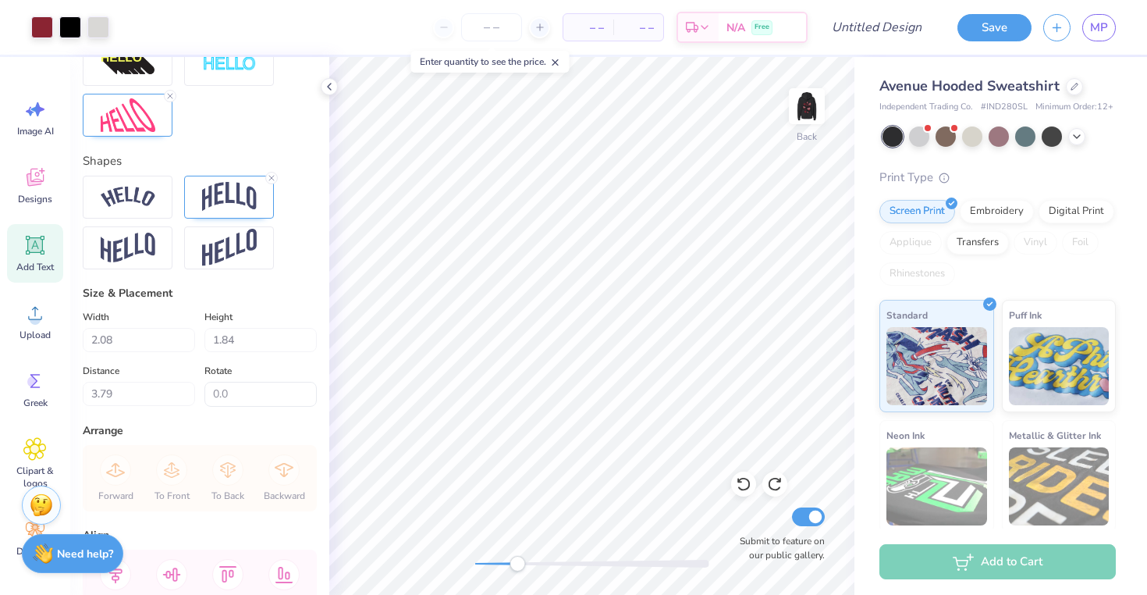
scroll to position [694, 0]
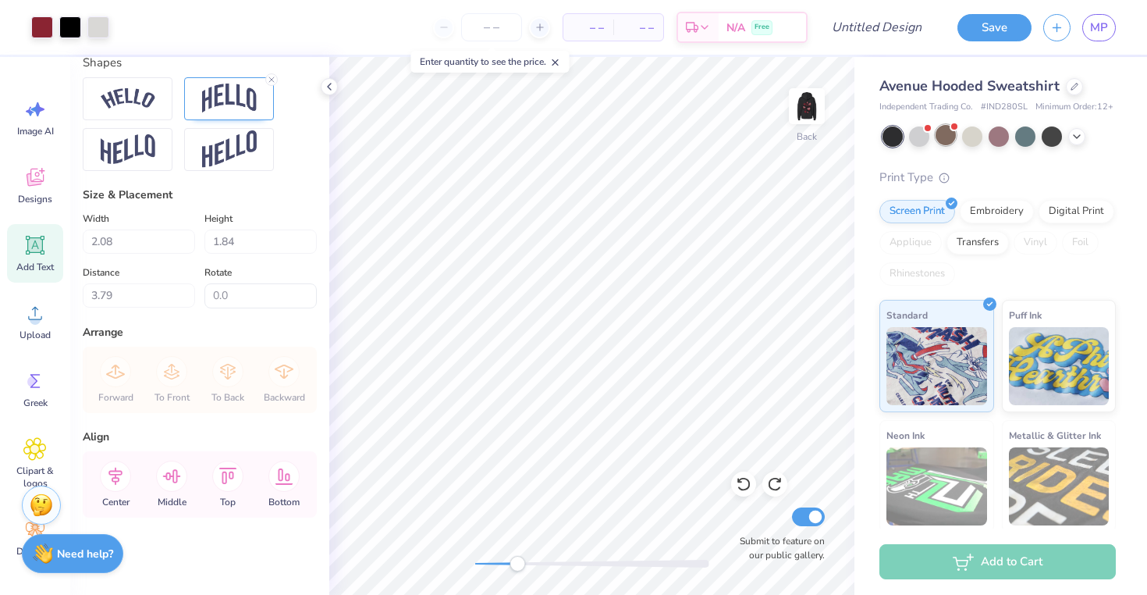
click at [946, 141] on div at bounding box center [946, 135] width 20 height 20
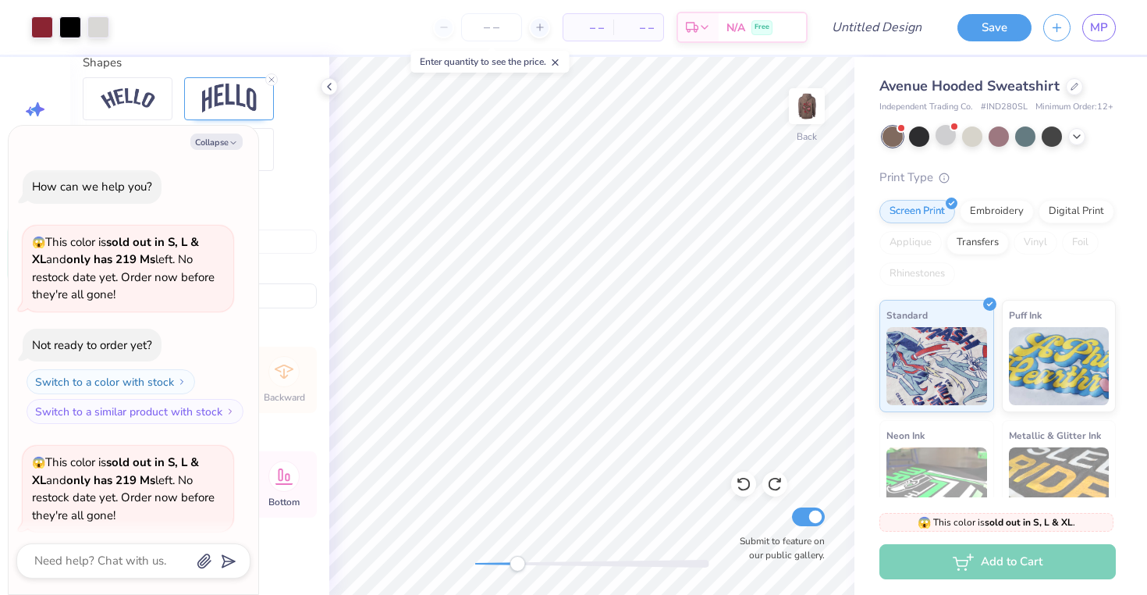
scroll to position [121, 0]
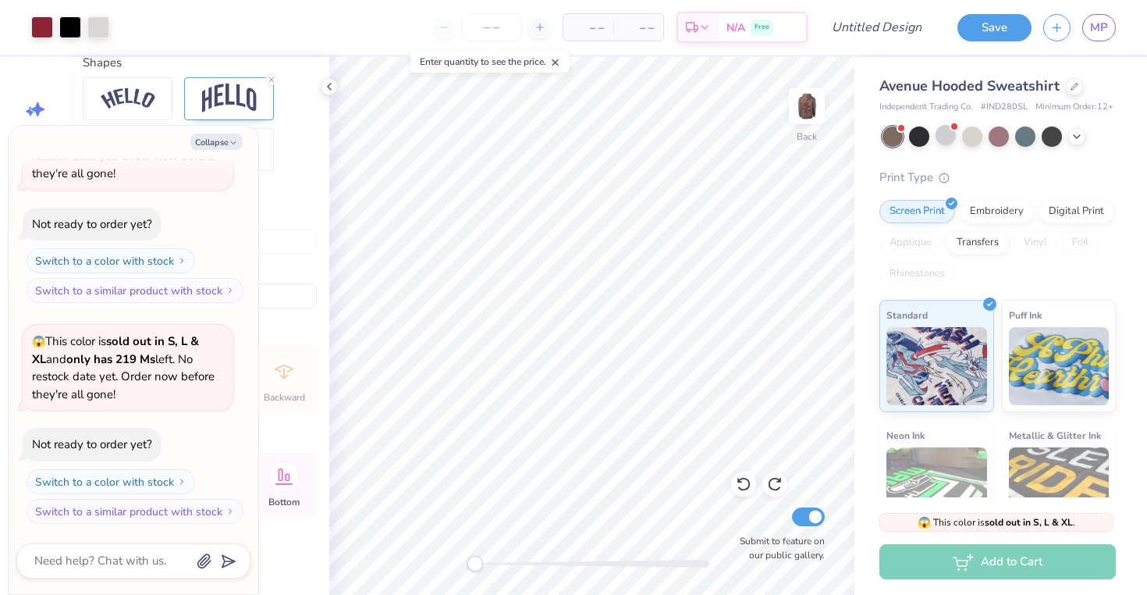
click at [431, 567] on div "Back Submit to feature on our public gallery." at bounding box center [591, 326] width 525 height 538
click at [772, 490] on icon at bounding box center [775, 484] width 16 height 16
click at [749, 485] on icon at bounding box center [743, 485] width 13 height 14
click at [815, 119] on img at bounding box center [807, 106] width 62 height 62
click at [1046, 137] on div at bounding box center [1052, 135] width 20 height 20
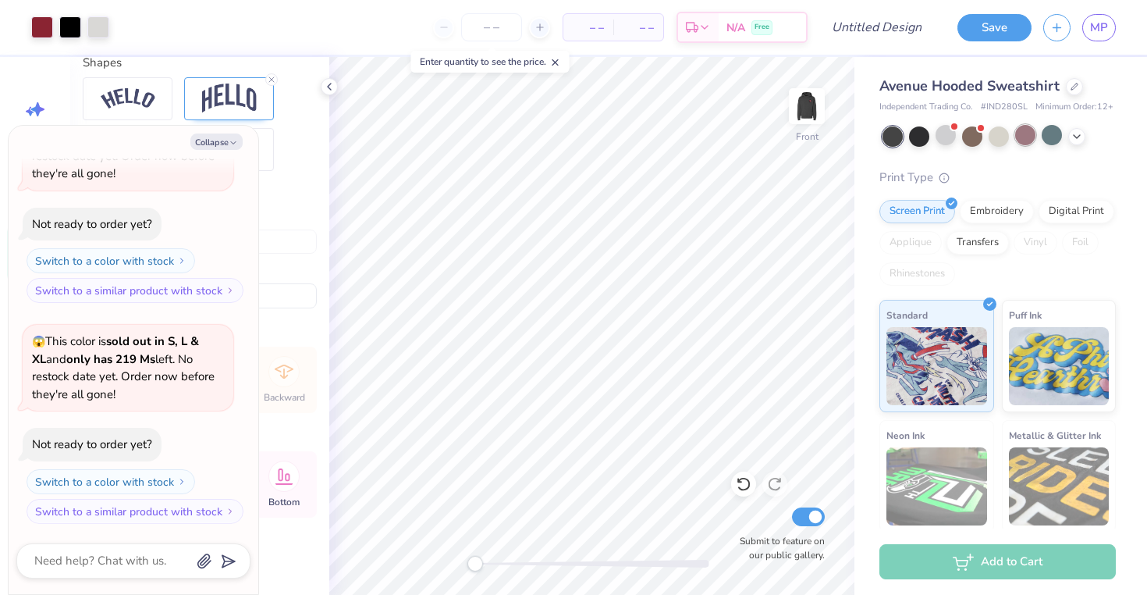
click at [1027, 128] on div at bounding box center [1025, 135] width 20 height 20
click at [805, 104] on img at bounding box center [807, 106] width 62 height 62
click at [996, 135] on div at bounding box center [999, 135] width 20 height 20
click at [809, 112] on img at bounding box center [807, 106] width 62 height 62
type textarea "x"
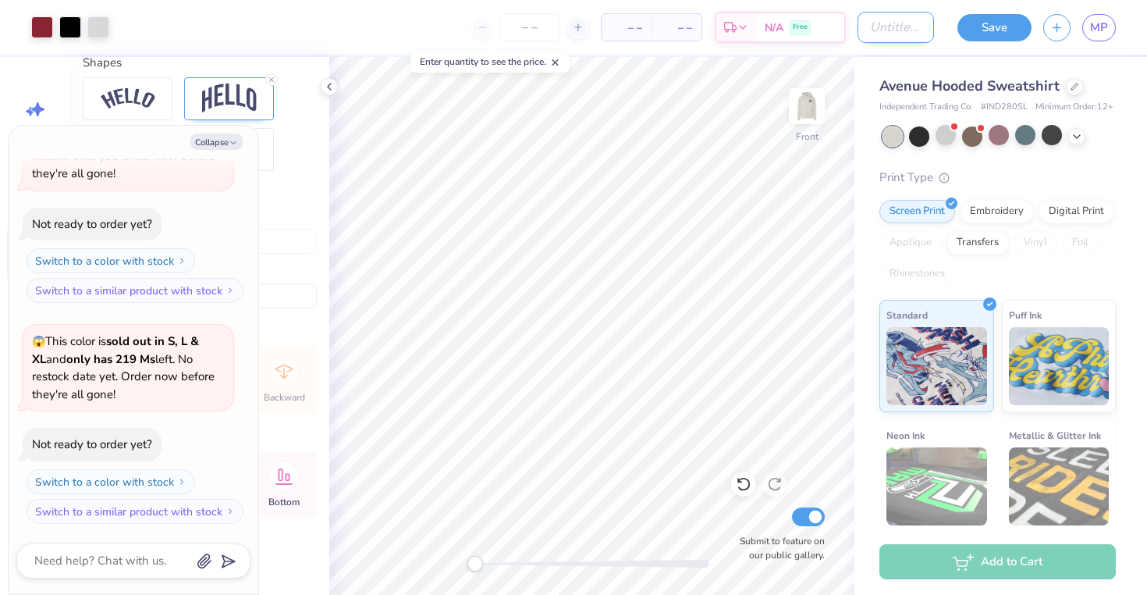
click at [869, 36] on input "Design Title" at bounding box center [896, 27] width 76 height 31
type input "d"
type textarea "x"
type input "dp"
type textarea "x"
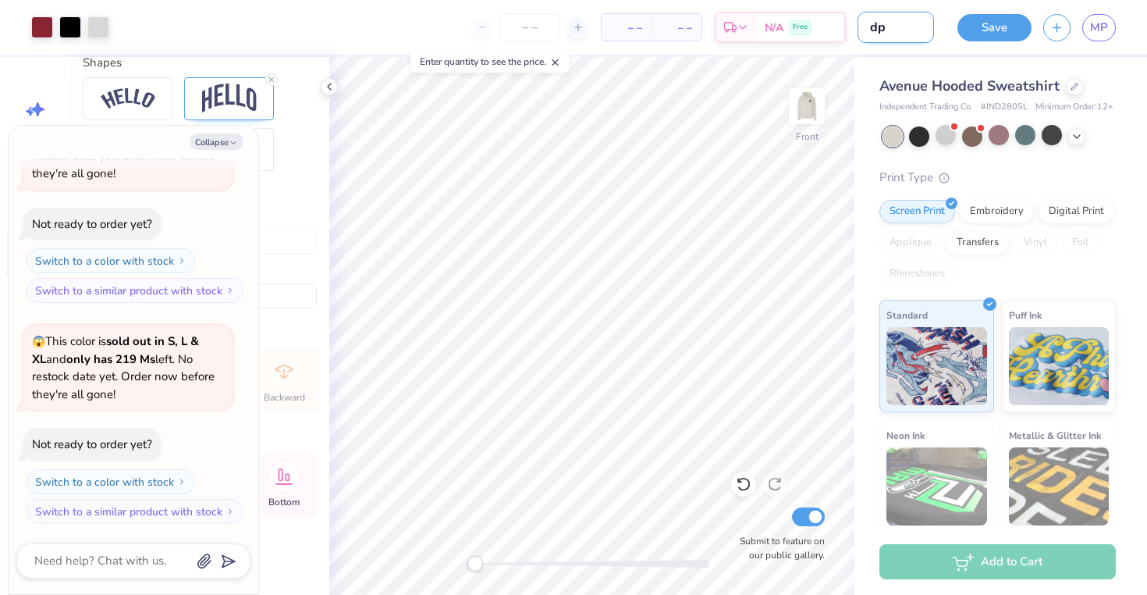
type input "dph"
type textarea "x"
type input "dphi"
type textarea "x"
type input "dphie"
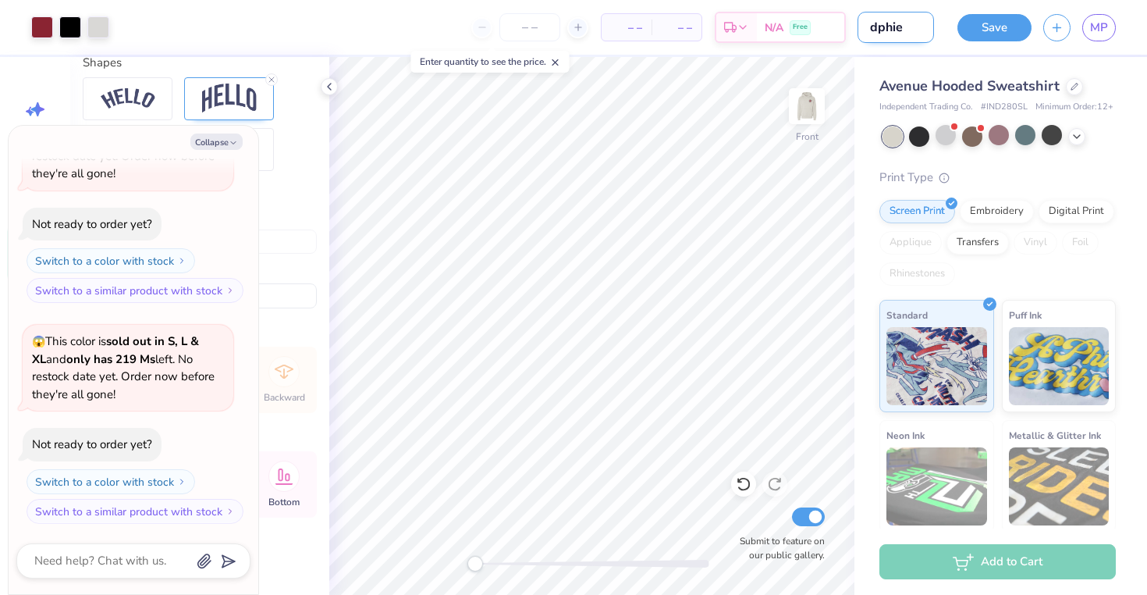
type textarea "x"
type input "dphie"
type textarea "x"
type input "dphie h"
type textarea "x"
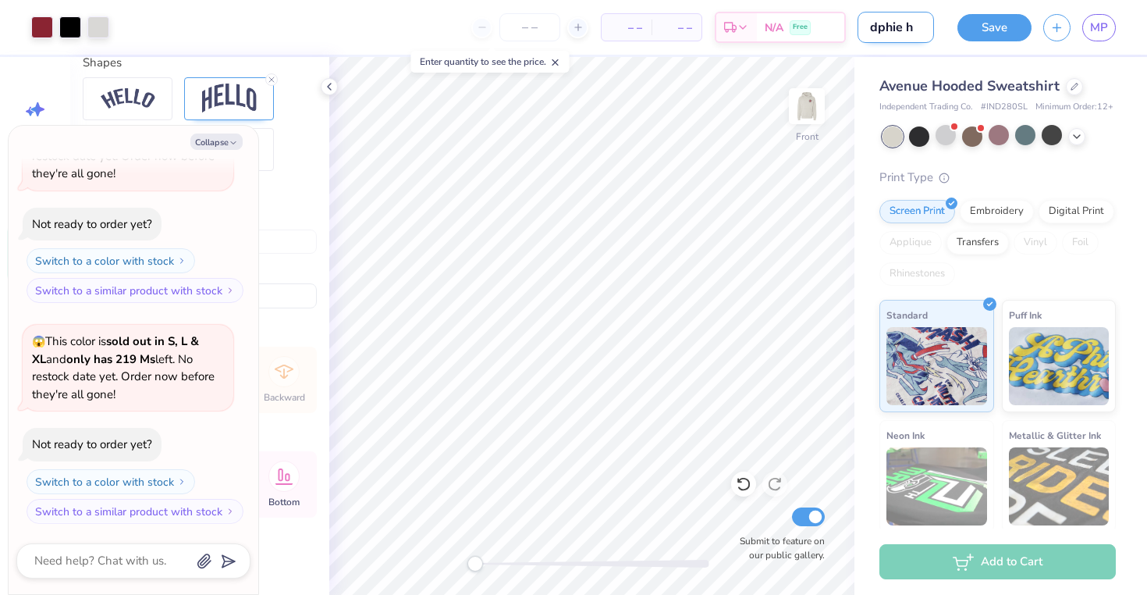
type input "dphie he"
type textarea "x"
type input "dphie hea"
type textarea "x"
type input "dphie hear"
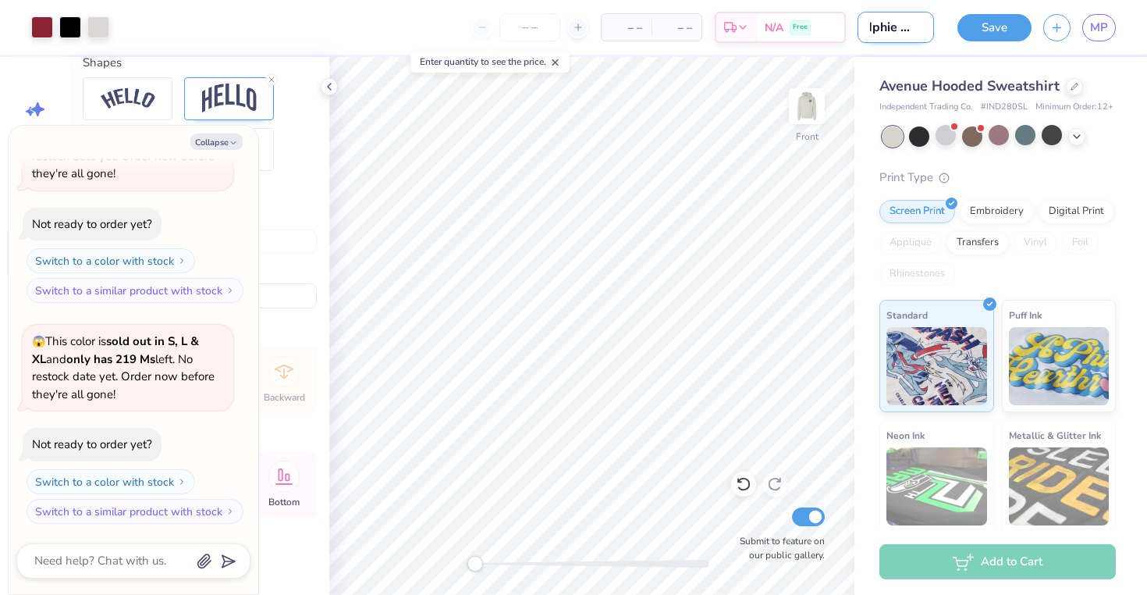
type textarea "x"
type input "dphie heart"
type textarea "x"
type input "dphie heart"
type textarea "x"
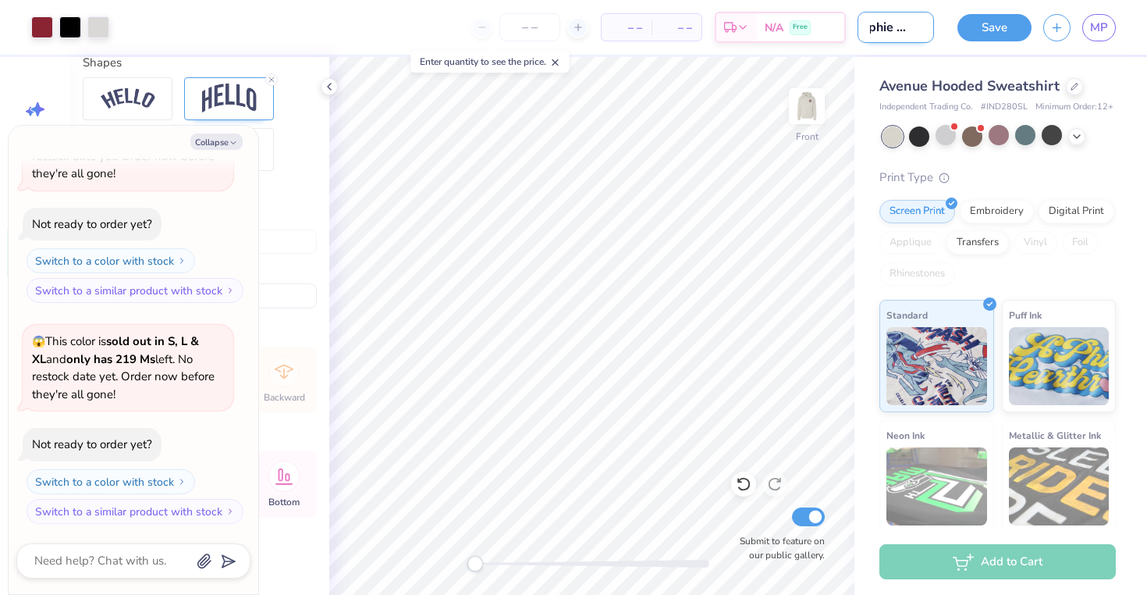
scroll to position [0, 18]
type input "dphie heart"
click at [991, 22] on button "Save" at bounding box center [995, 25] width 74 height 27
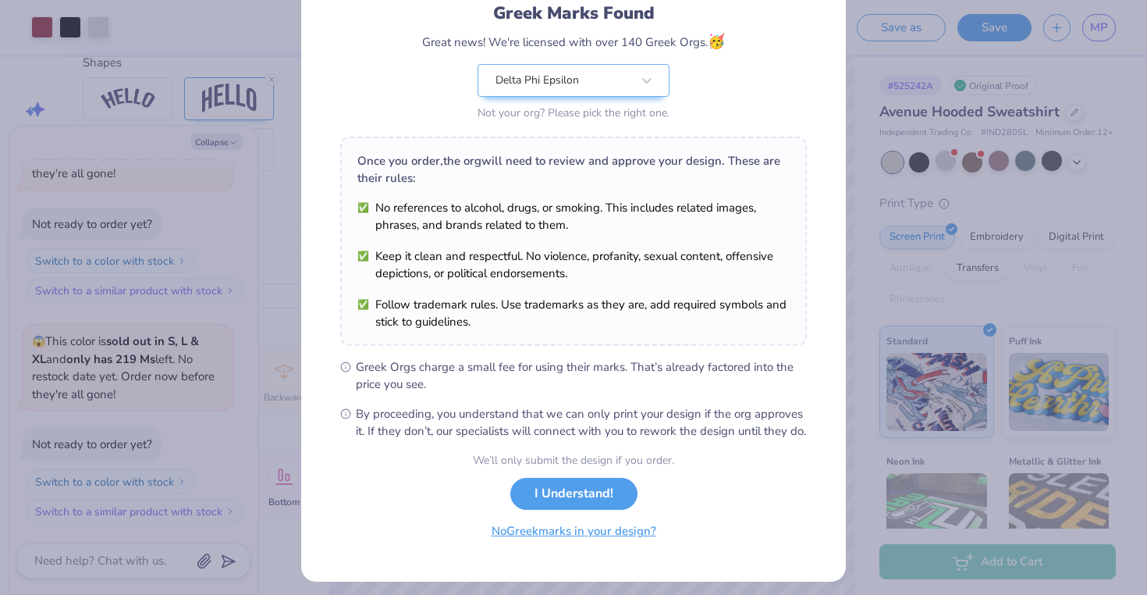
scroll to position [110, 0]
click at [588, 506] on button "I Understand!" at bounding box center [573, 490] width 127 height 32
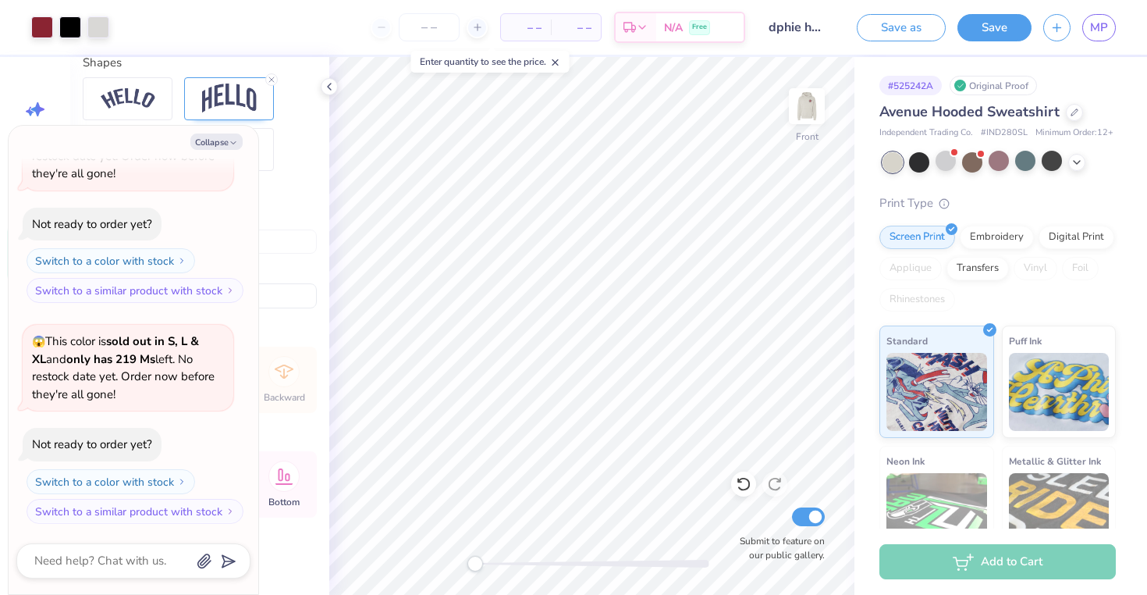
type textarea "x"
click at [810, 517] on input "Submit to feature on our public gallery." at bounding box center [808, 516] width 33 height 19
checkbox input "false"
click at [801, 96] on img at bounding box center [807, 106] width 62 height 62
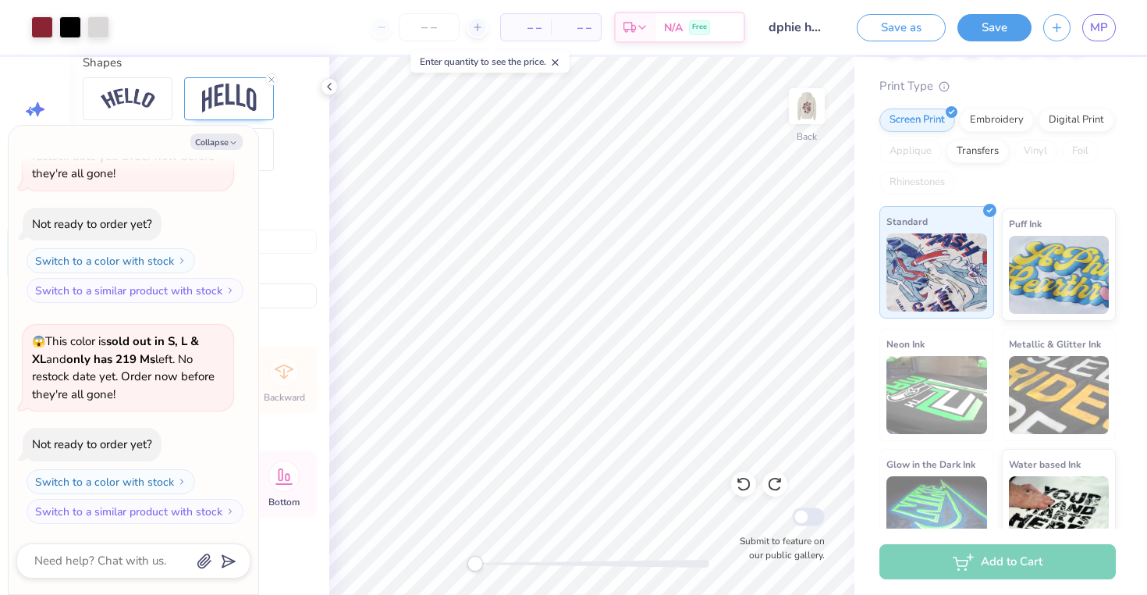
scroll to position [150, 0]
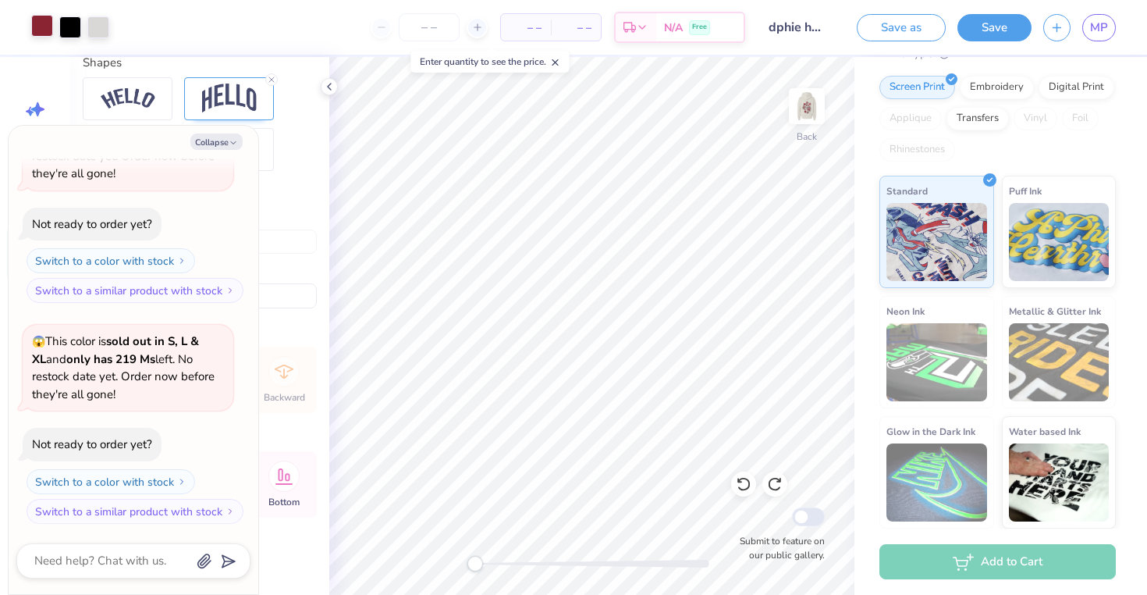
click at [45, 38] on div "Art colors" at bounding box center [54, 27] width 109 height 55
click at [66, 28] on div at bounding box center [70, 26] width 22 height 22
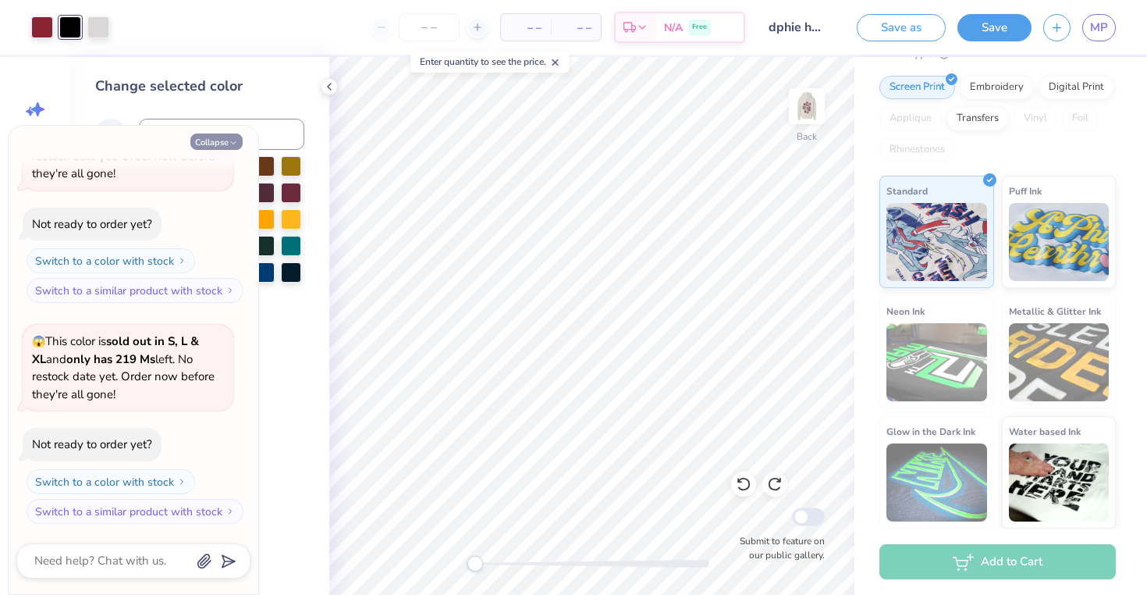
click at [231, 147] on button "Collapse" at bounding box center [216, 141] width 52 height 16
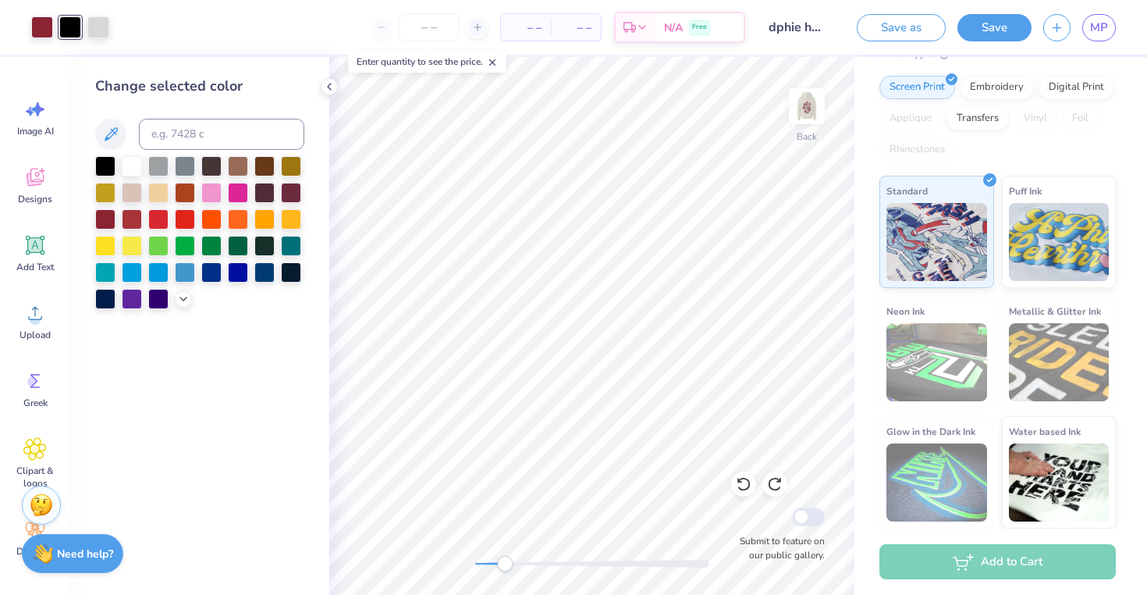
drag, startPoint x: 473, startPoint y: 559, endPoint x: 505, endPoint y: 569, distance: 33.6
click at [505, 569] on div "Accessibility label" at bounding box center [505, 564] width 16 height 16
click at [796, 127] on img at bounding box center [807, 106] width 62 height 62
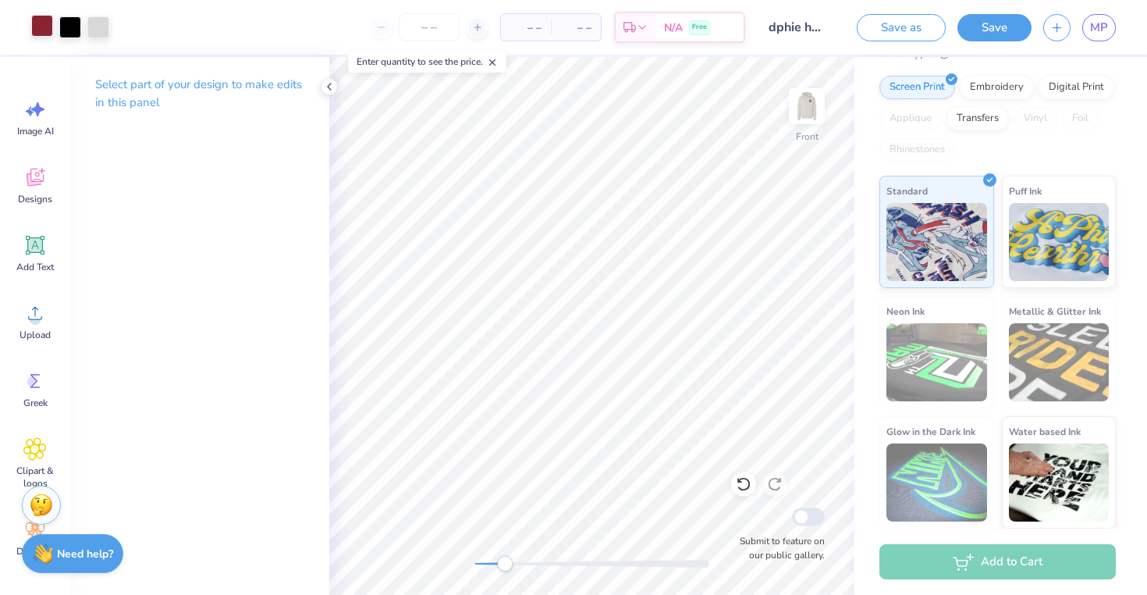
click at [46, 33] on div at bounding box center [42, 26] width 22 height 22
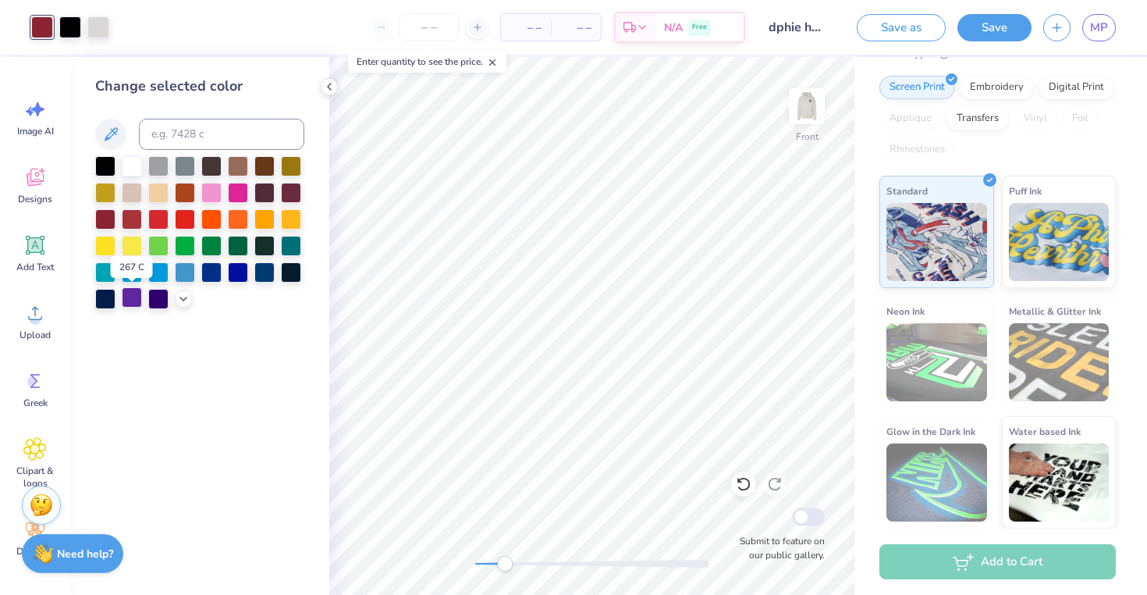
click at [129, 304] on div at bounding box center [132, 297] width 20 height 20
click at [73, 30] on div at bounding box center [70, 26] width 22 height 22
click at [109, 188] on div at bounding box center [105, 191] width 20 height 20
click at [102, 31] on div at bounding box center [98, 26] width 22 height 22
click at [819, 108] on img at bounding box center [807, 106] width 62 height 62
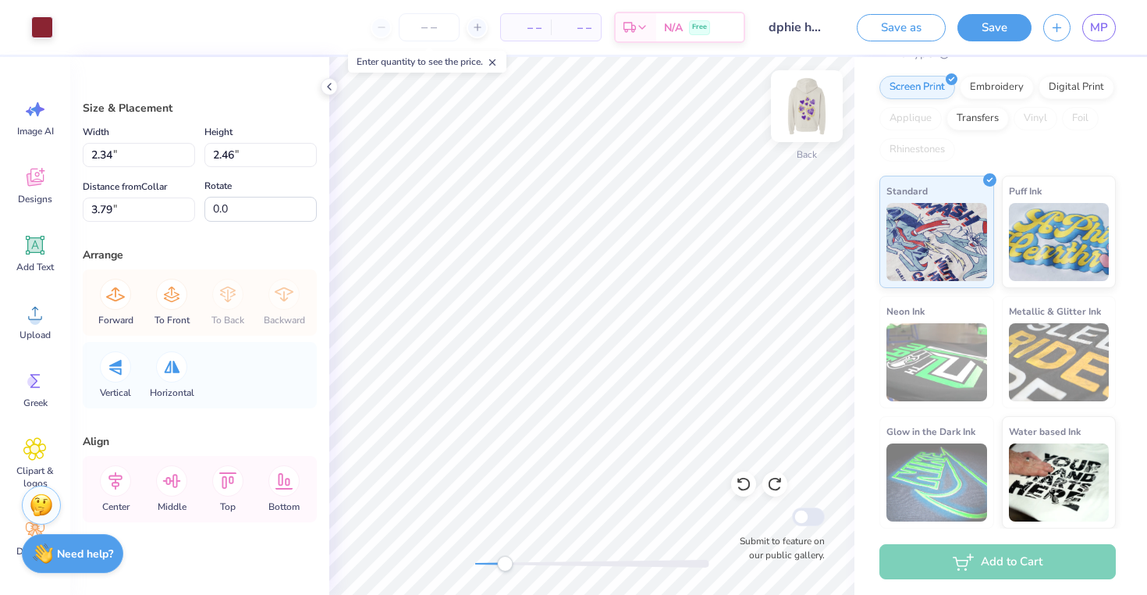
click at [803, 101] on img at bounding box center [807, 106] width 62 height 62
click at [371, 582] on div "Front Submit to feature on our public gallery." at bounding box center [591, 326] width 525 height 538
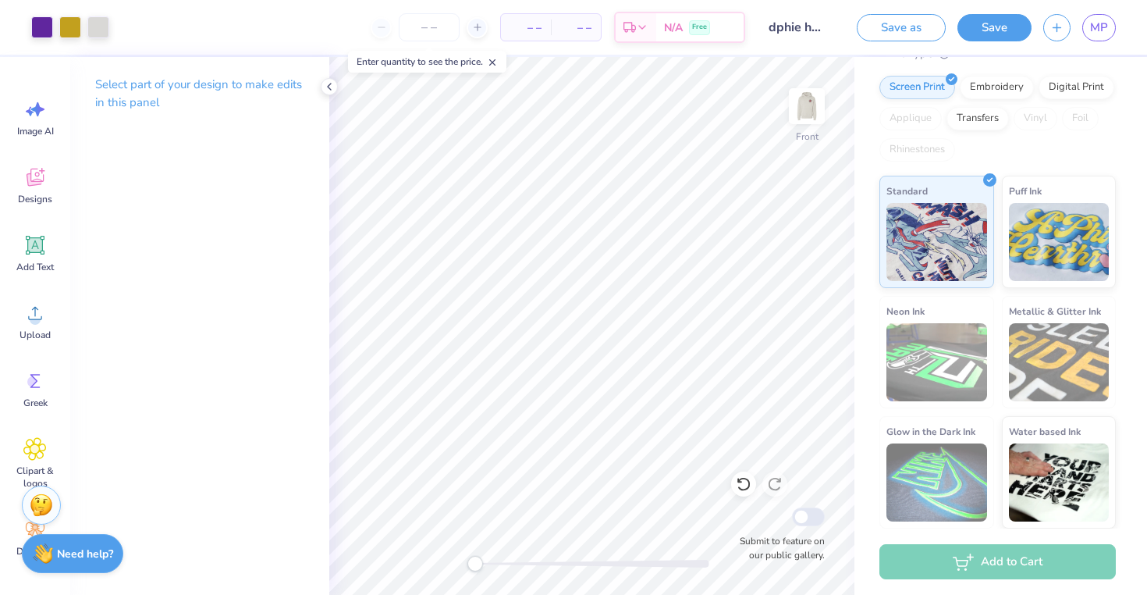
scroll to position [0, 0]
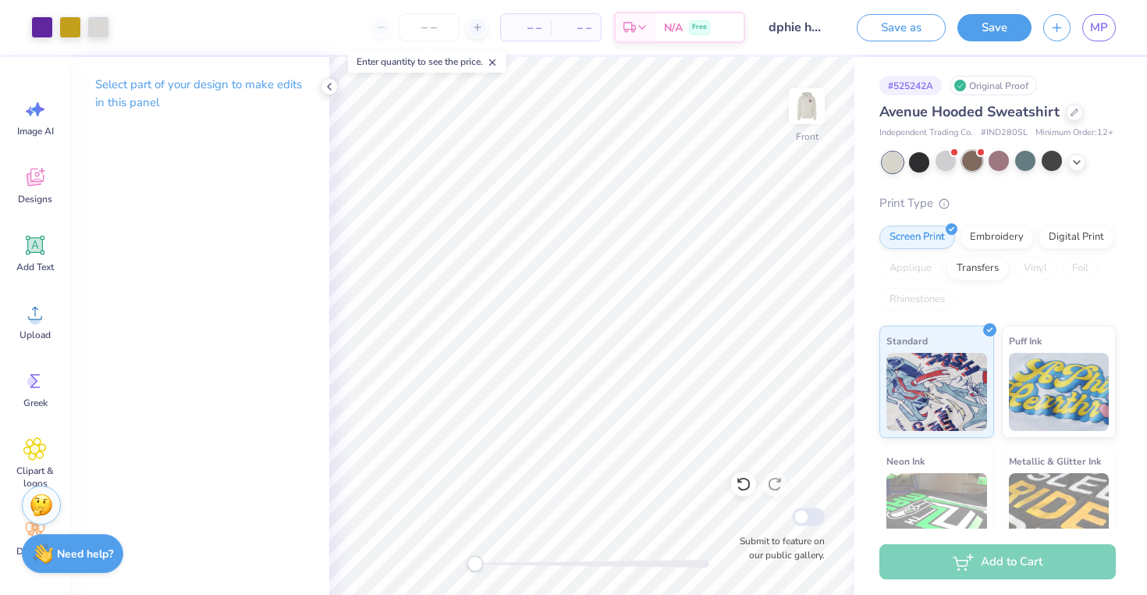
click at [965, 155] on div at bounding box center [972, 161] width 20 height 20
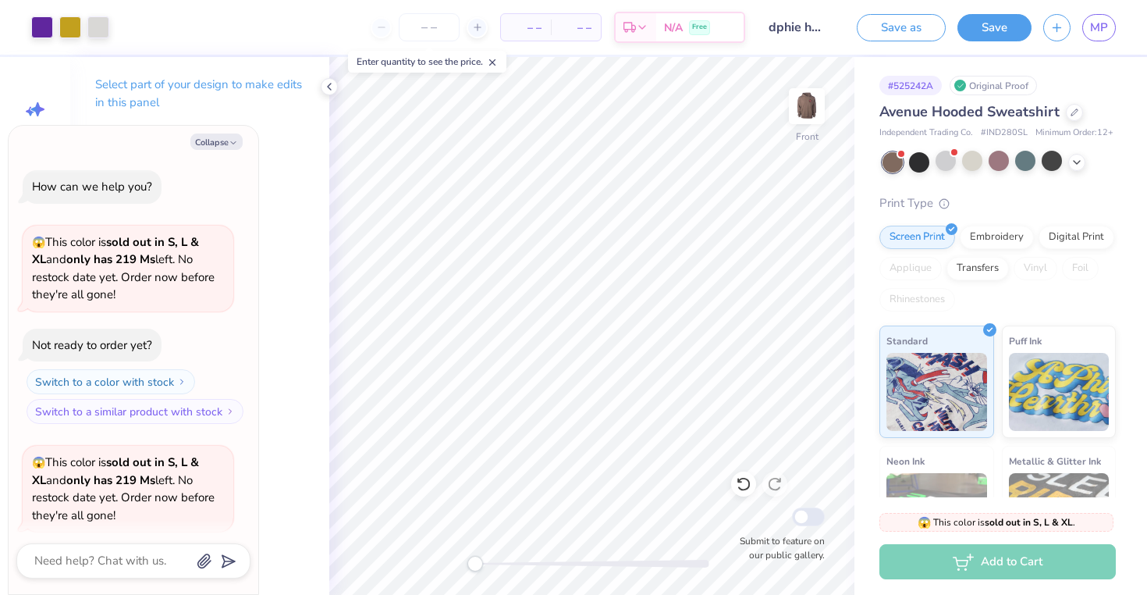
scroll to position [342, 0]
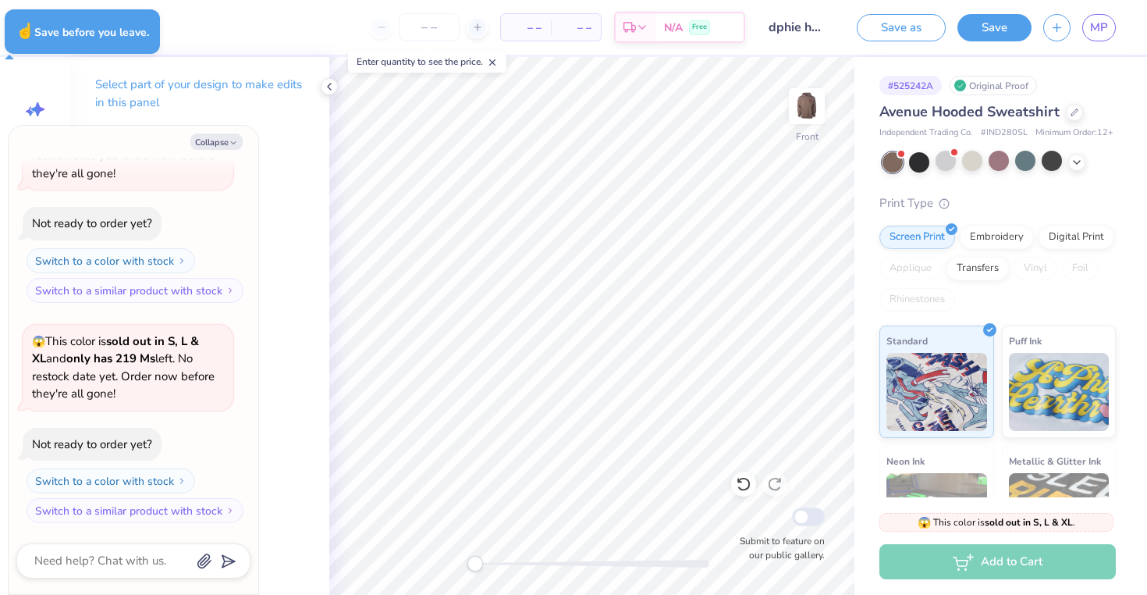
type textarea "x"
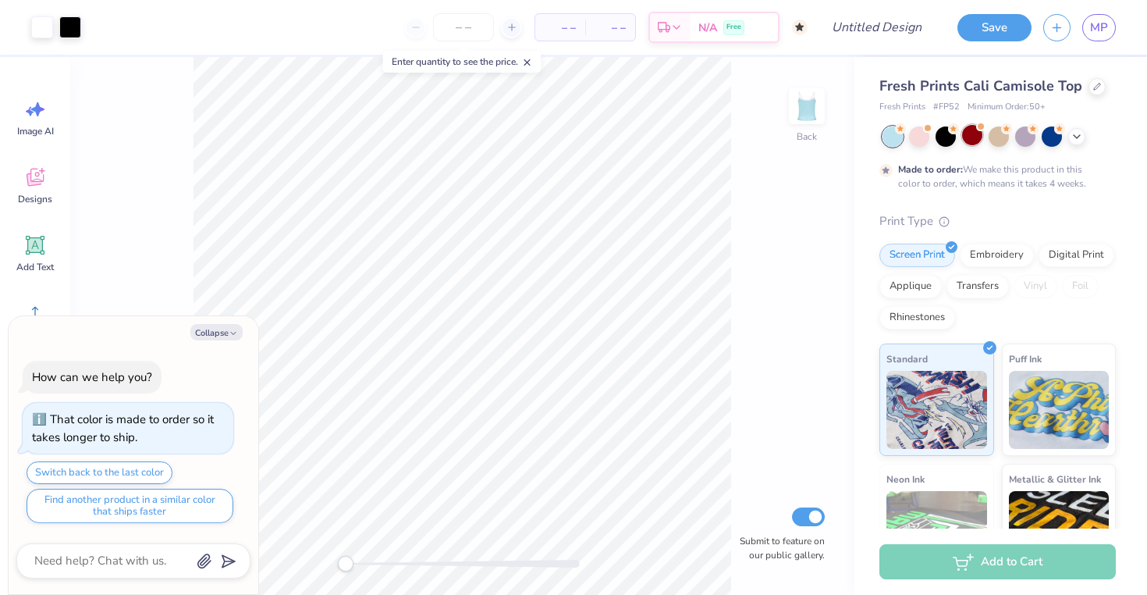
click at [975, 141] on div at bounding box center [972, 135] width 20 height 20
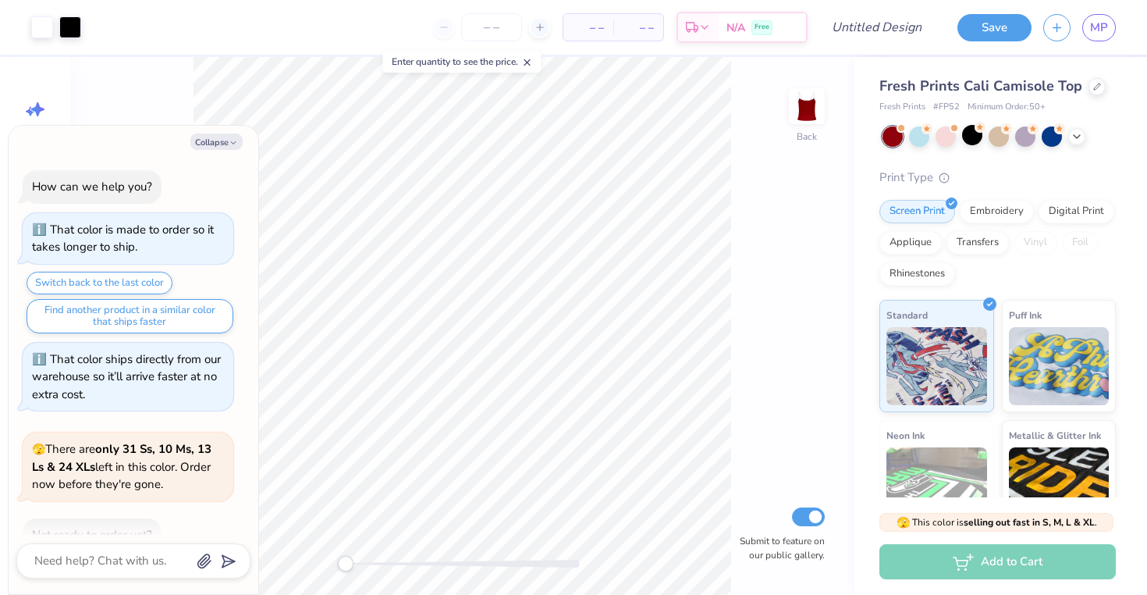
scroll to position [91, 0]
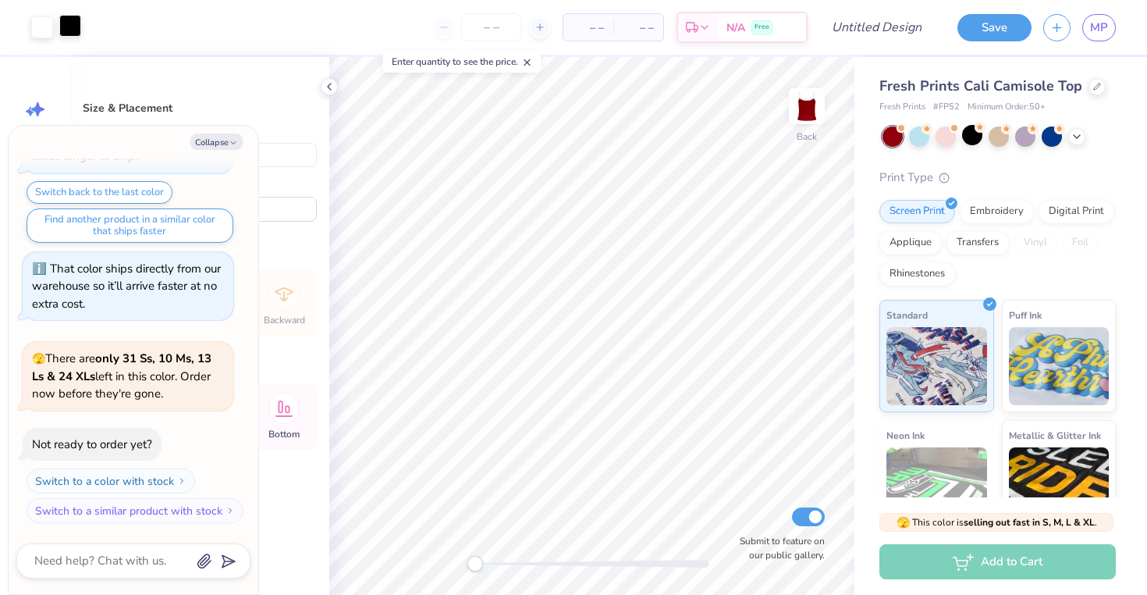
click at [67, 33] on div at bounding box center [70, 26] width 22 height 22
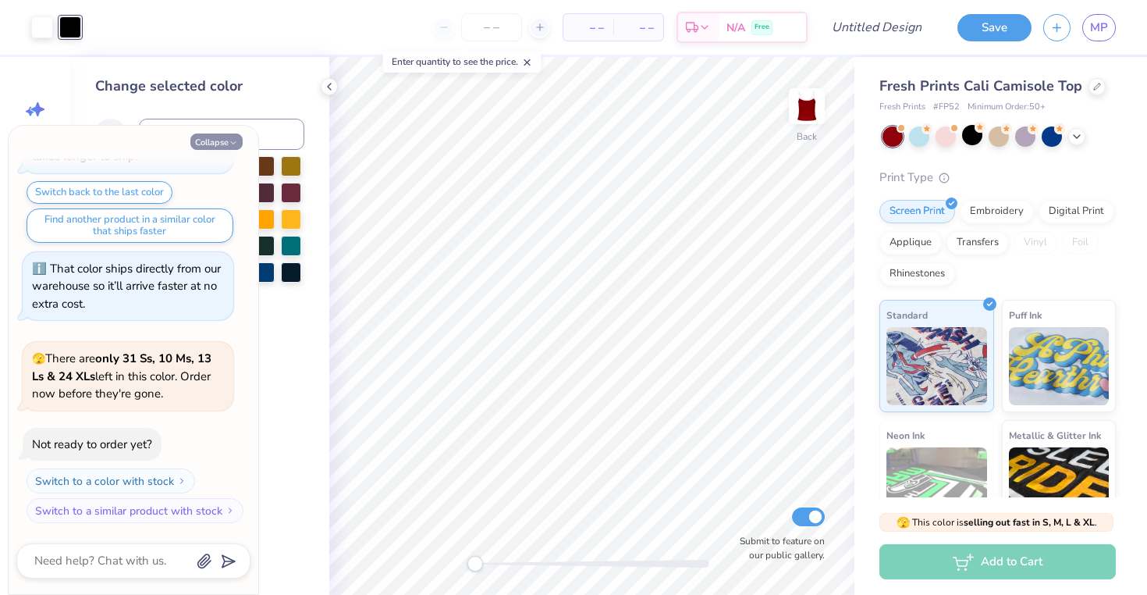
click at [226, 139] on button "Collapse" at bounding box center [216, 141] width 52 height 16
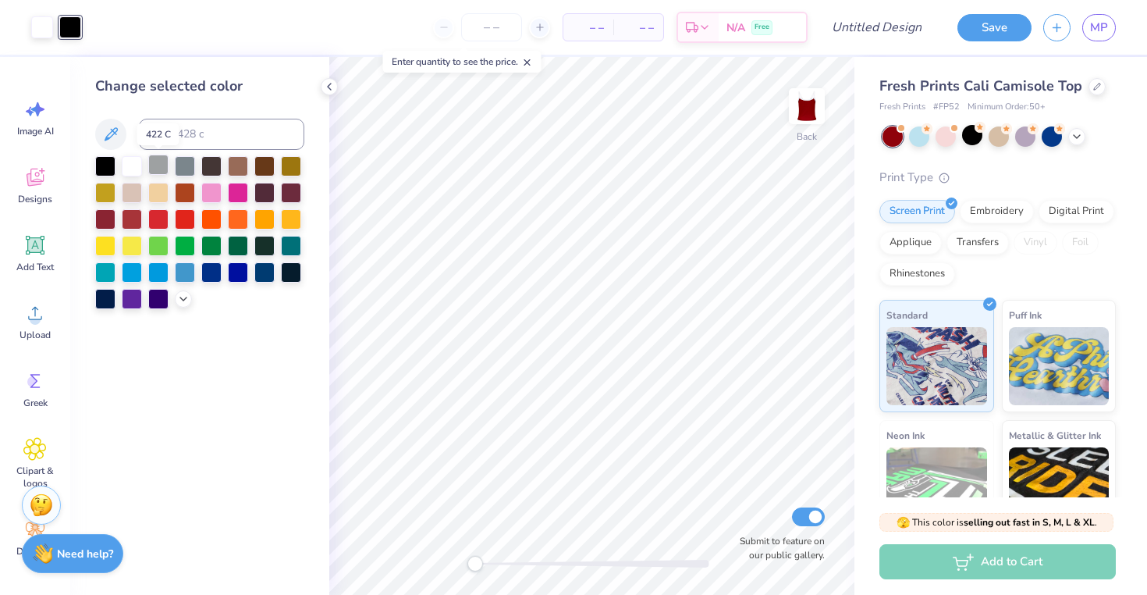
click at [158, 162] on div at bounding box center [158, 165] width 20 height 20
click at [50, 31] on div at bounding box center [42, 26] width 22 height 22
click at [101, 165] on div at bounding box center [105, 165] width 20 height 20
click at [109, 217] on div at bounding box center [105, 218] width 20 height 20
click at [138, 224] on div at bounding box center [132, 218] width 20 height 20
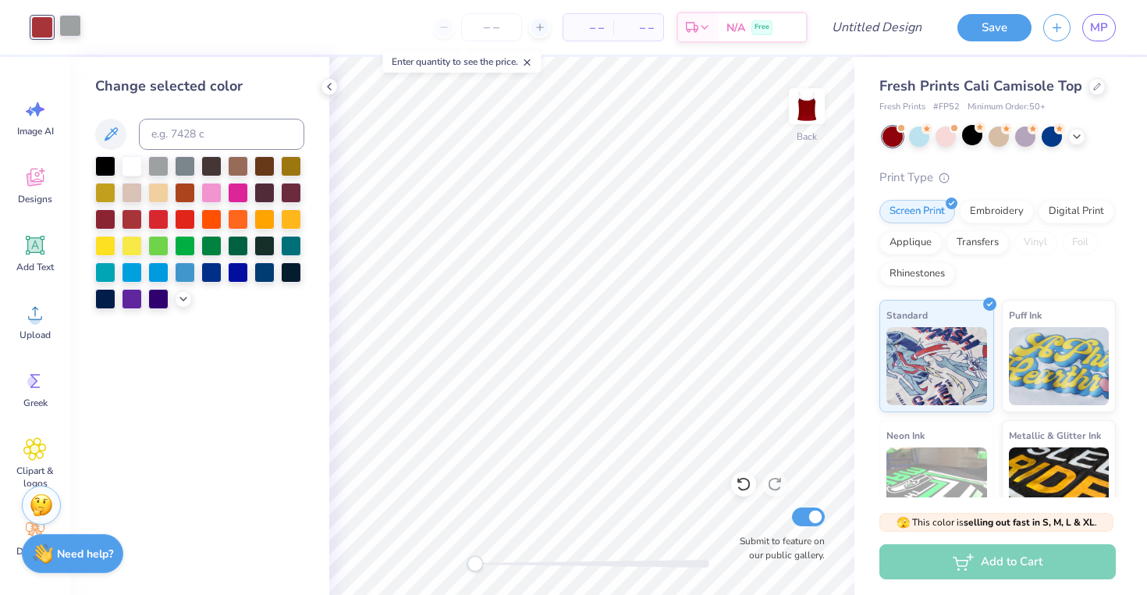
click at [71, 30] on div at bounding box center [70, 26] width 22 height 22
click at [103, 162] on div at bounding box center [105, 165] width 20 height 20
click at [130, 165] on div at bounding box center [132, 165] width 20 height 20
click at [37, 32] on div at bounding box center [42, 26] width 22 height 22
click at [107, 225] on div at bounding box center [105, 218] width 20 height 20
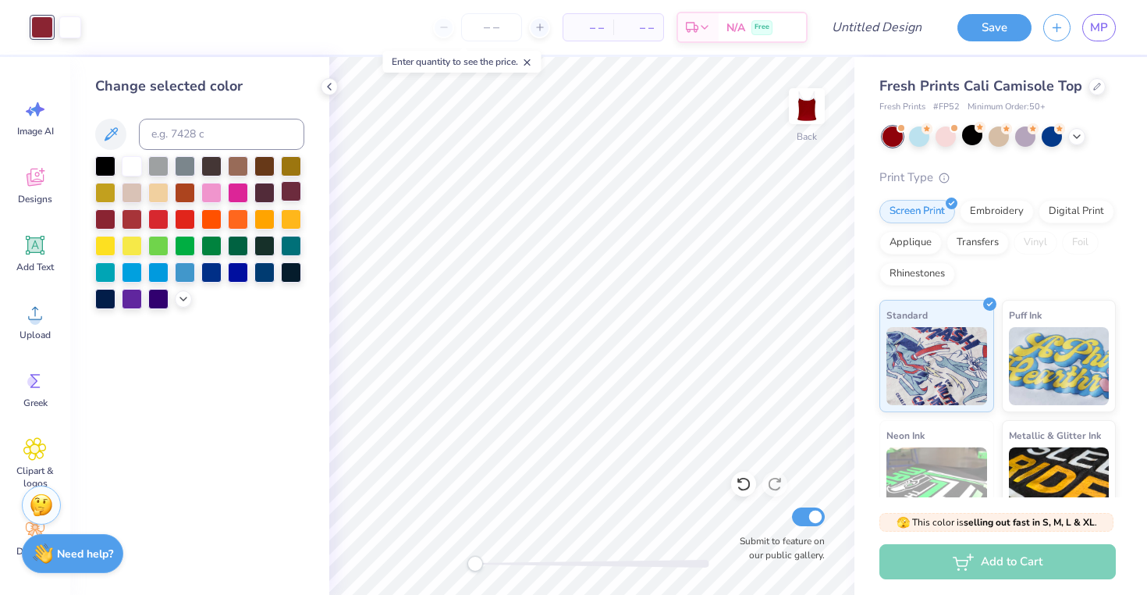
click at [290, 196] on div at bounding box center [291, 191] width 20 height 20
click at [972, 137] on div at bounding box center [972, 135] width 20 height 20
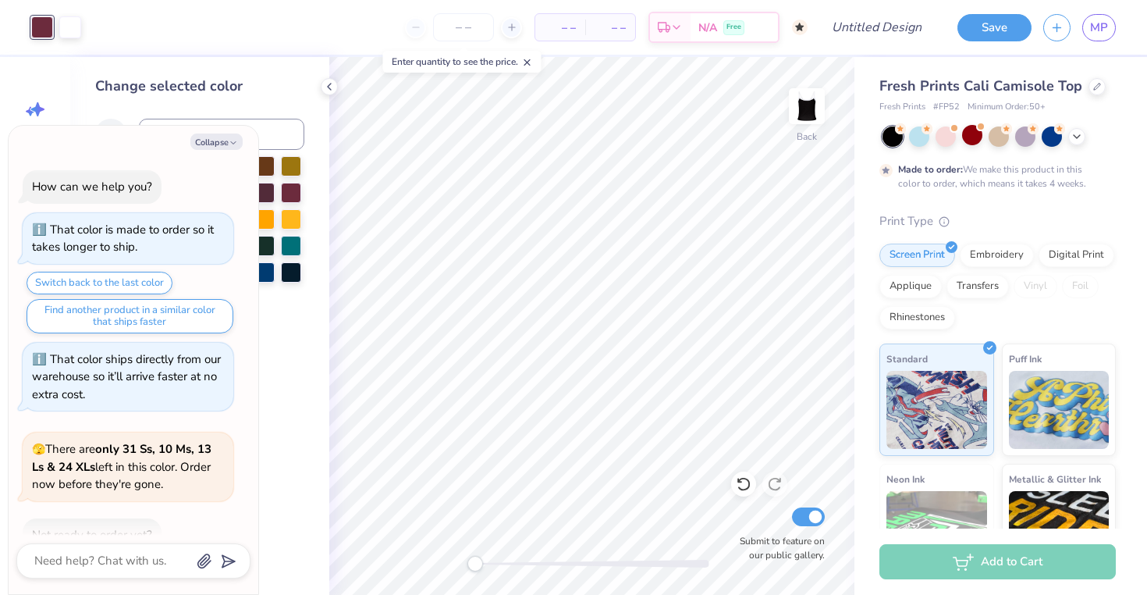
scroll to position [220, 0]
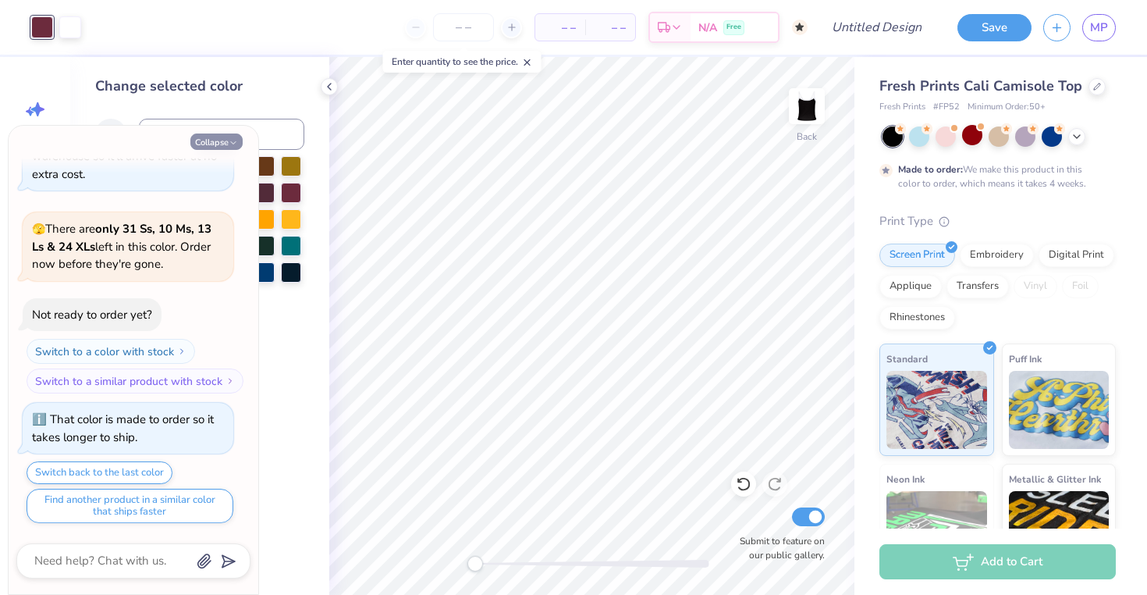
click at [224, 139] on button "Collapse" at bounding box center [216, 141] width 52 height 16
type textarea "x"
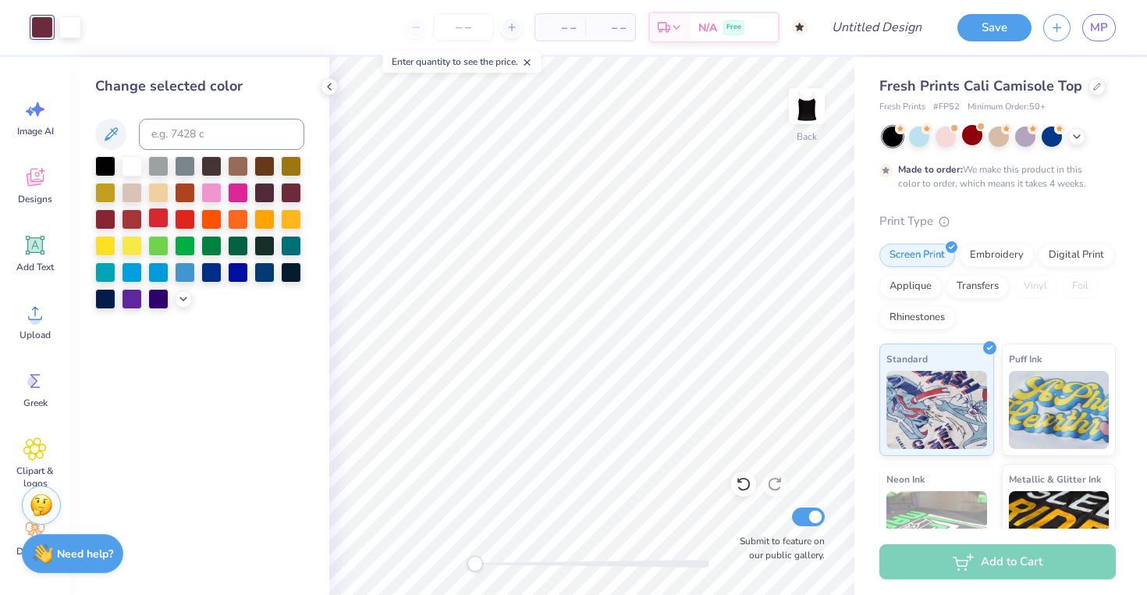
click at [156, 221] on div at bounding box center [158, 218] width 20 height 20
click at [107, 300] on div at bounding box center [105, 297] width 20 height 20
click at [130, 166] on div at bounding box center [132, 165] width 20 height 20
click at [211, 164] on div at bounding box center [211, 165] width 20 height 20
click at [105, 162] on div at bounding box center [105, 165] width 20 height 20
